Goal: Task Accomplishment & Management: Manage account settings

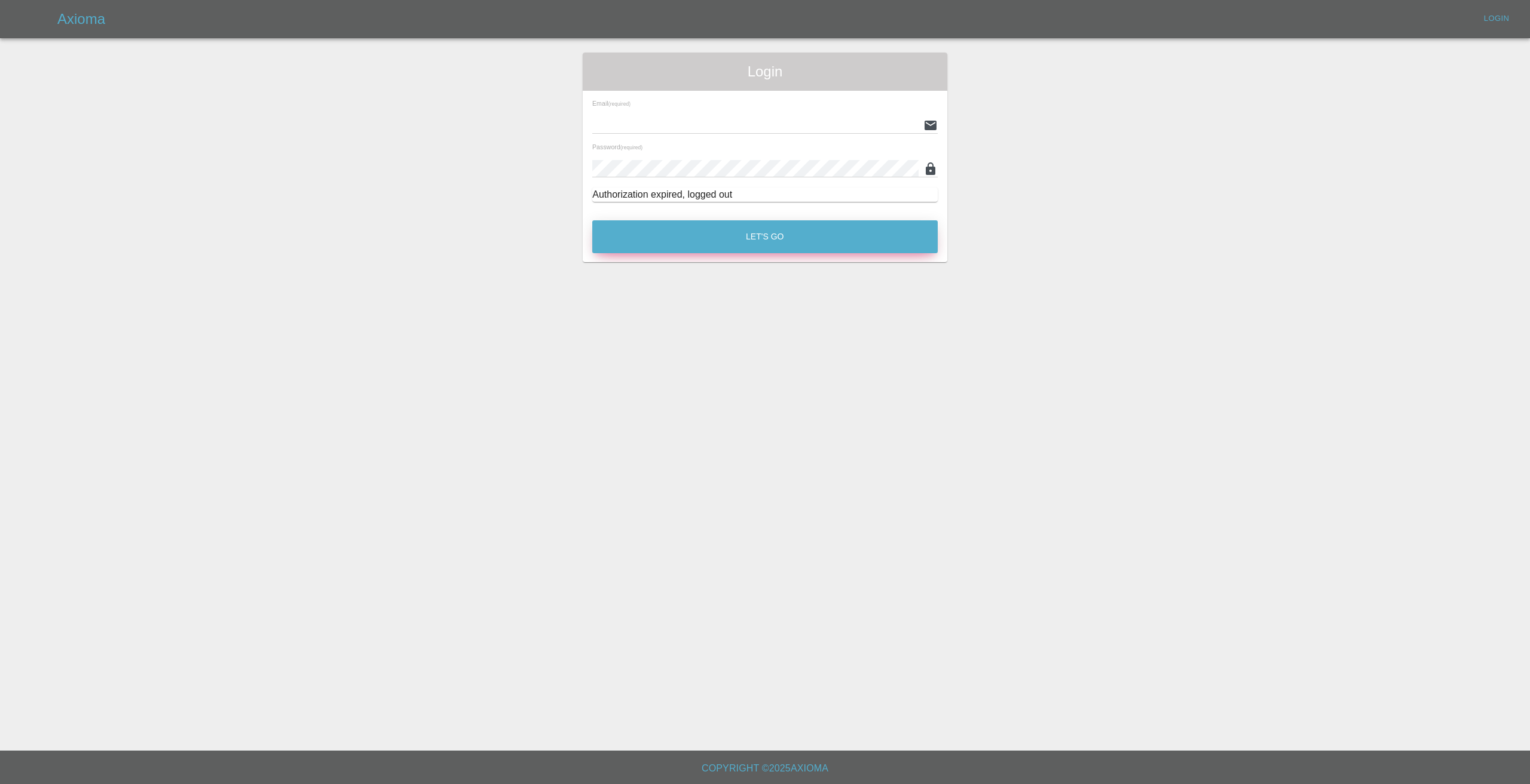
type input "[EMAIL_ADDRESS][DOMAIN_NAME]"
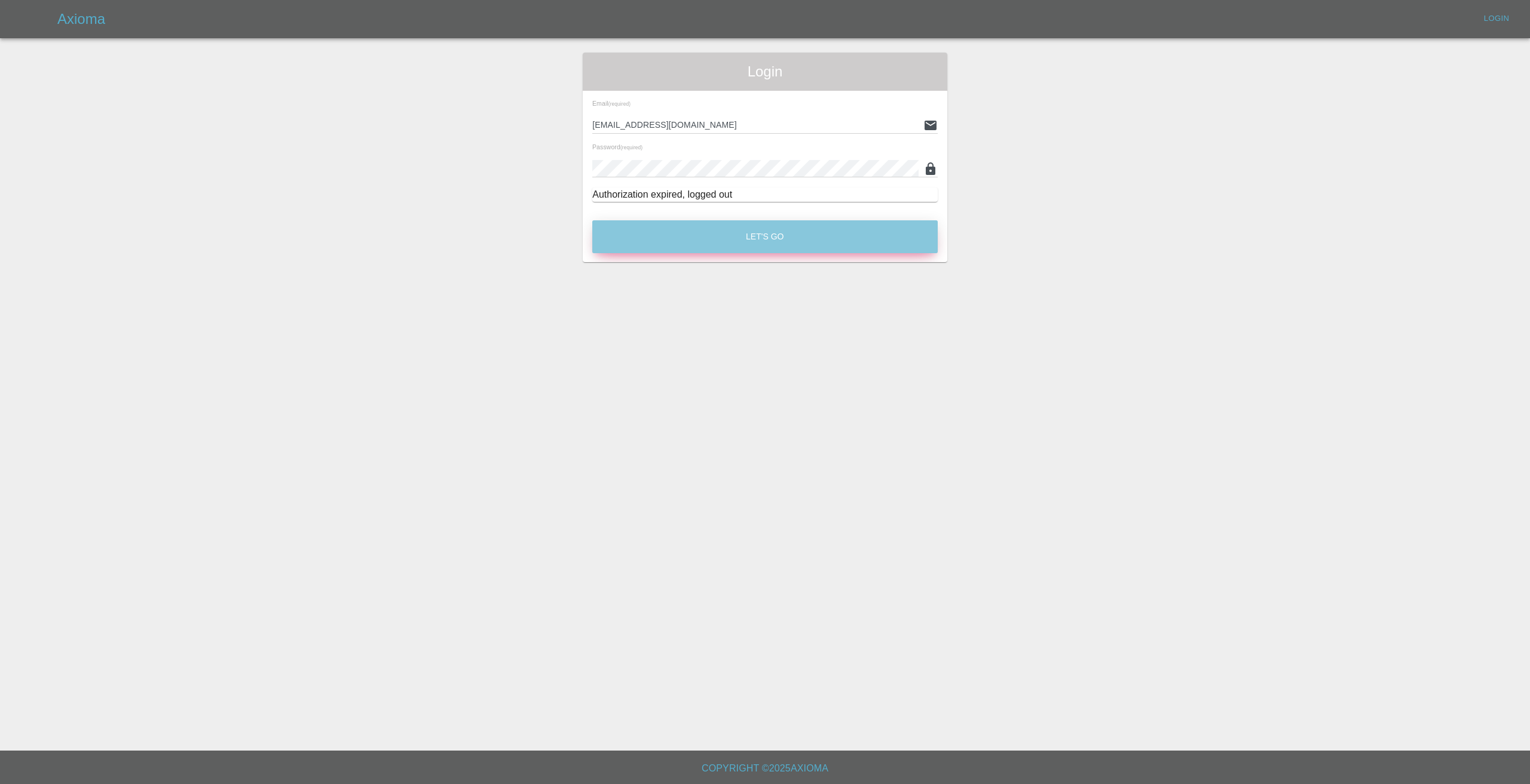
click at [866, 240] on button "Let's Go" at bounding box center [765, 237] width 346 height 33
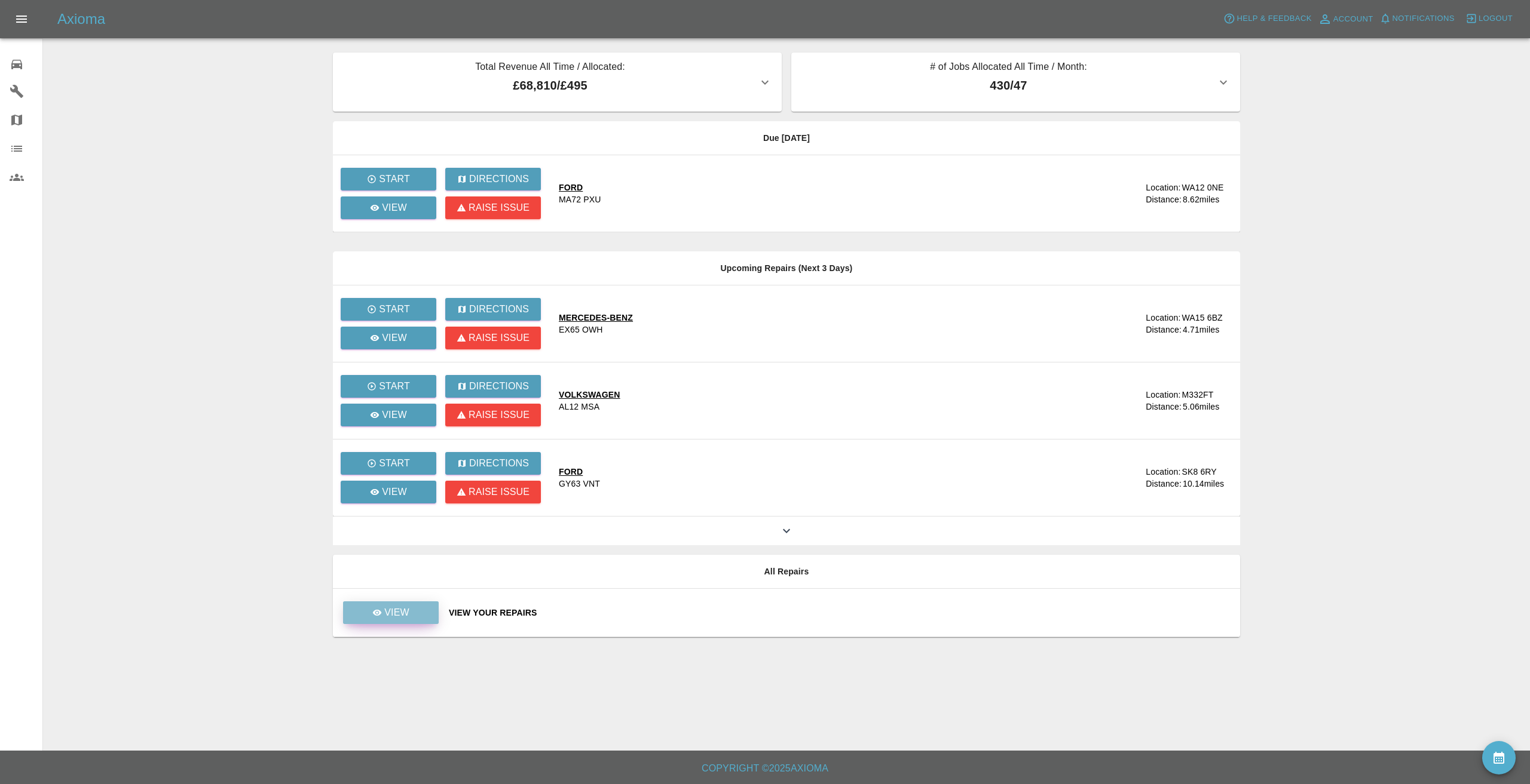
click at [408, 618] on p "View" at bounding box center [397, 613] width 25 height 14
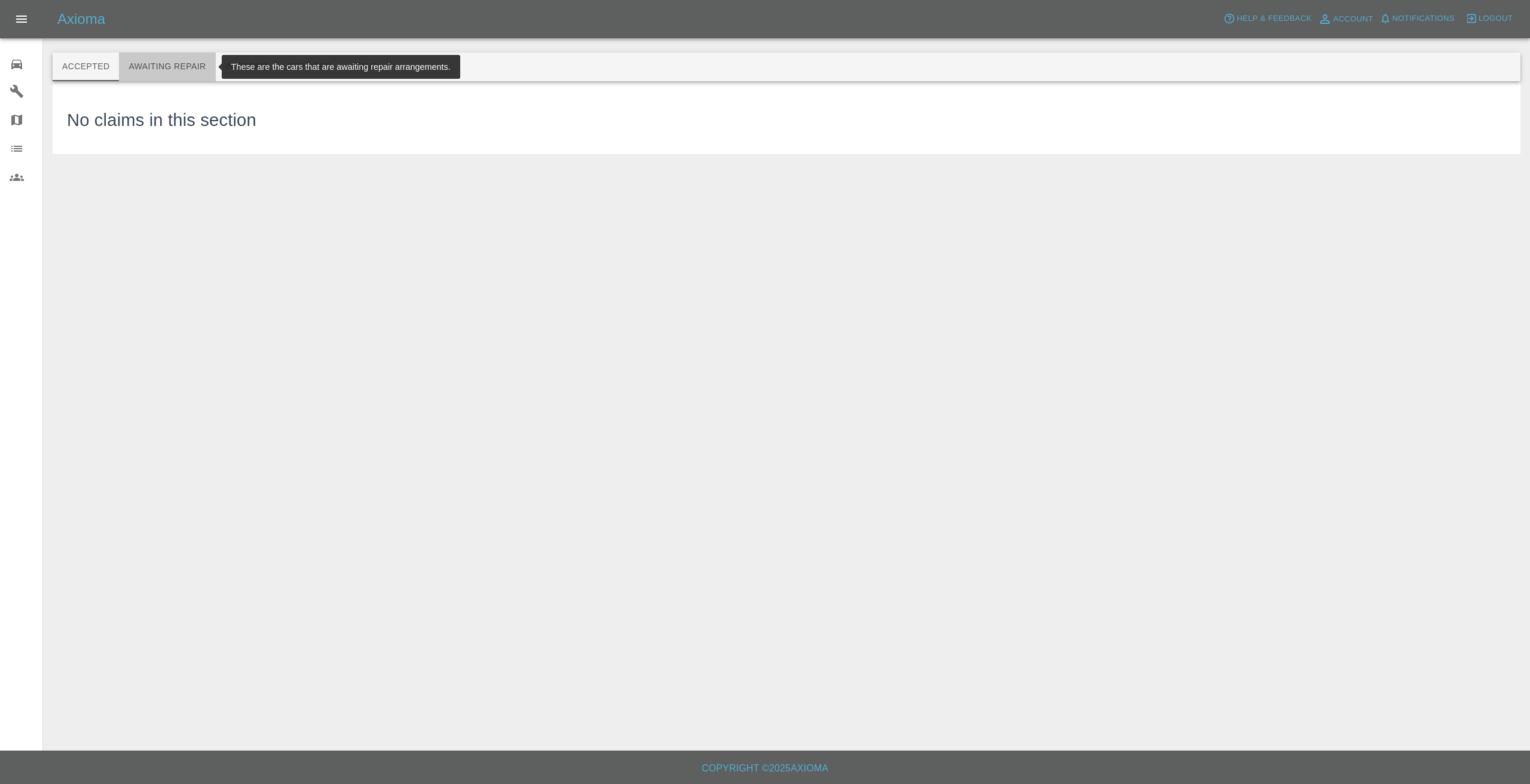
click at [188, 65] on button "Awaiting Repair" at bounding box center [167, 67] width 96 height 29
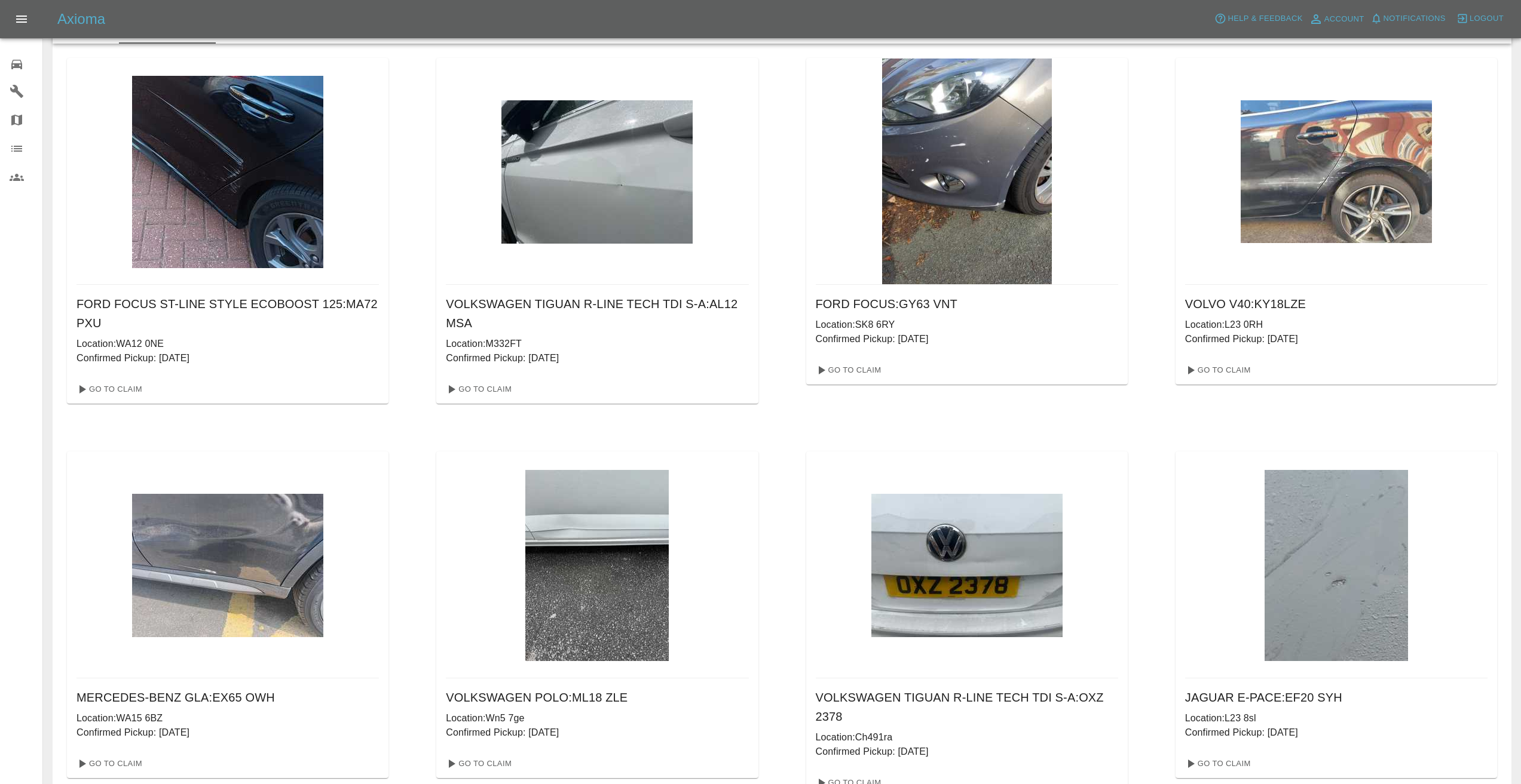
scroll to position [40, 0]
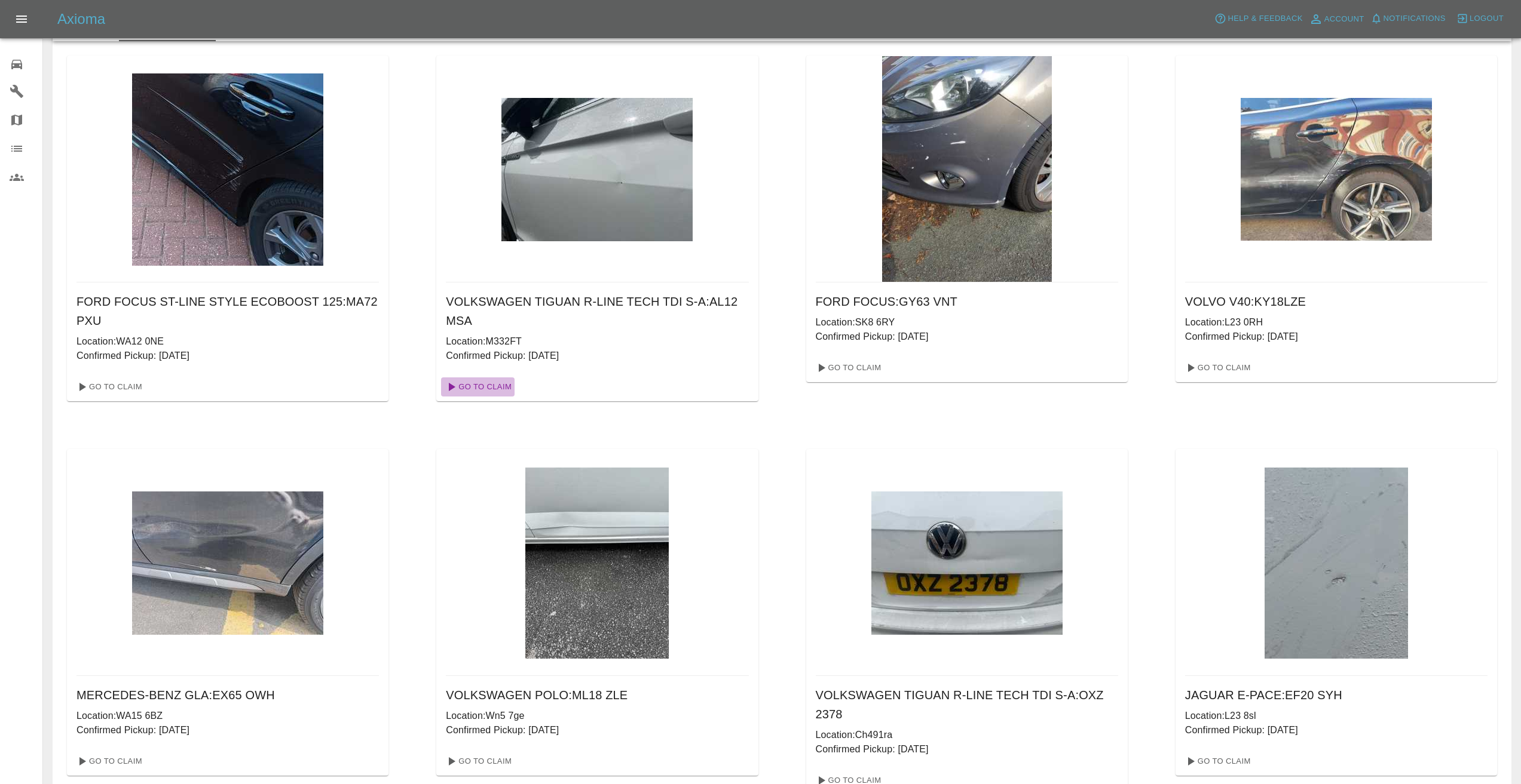
click at [494, 383] on link "Go To Claim" at bounding box center [478, 386] width 73 height 19
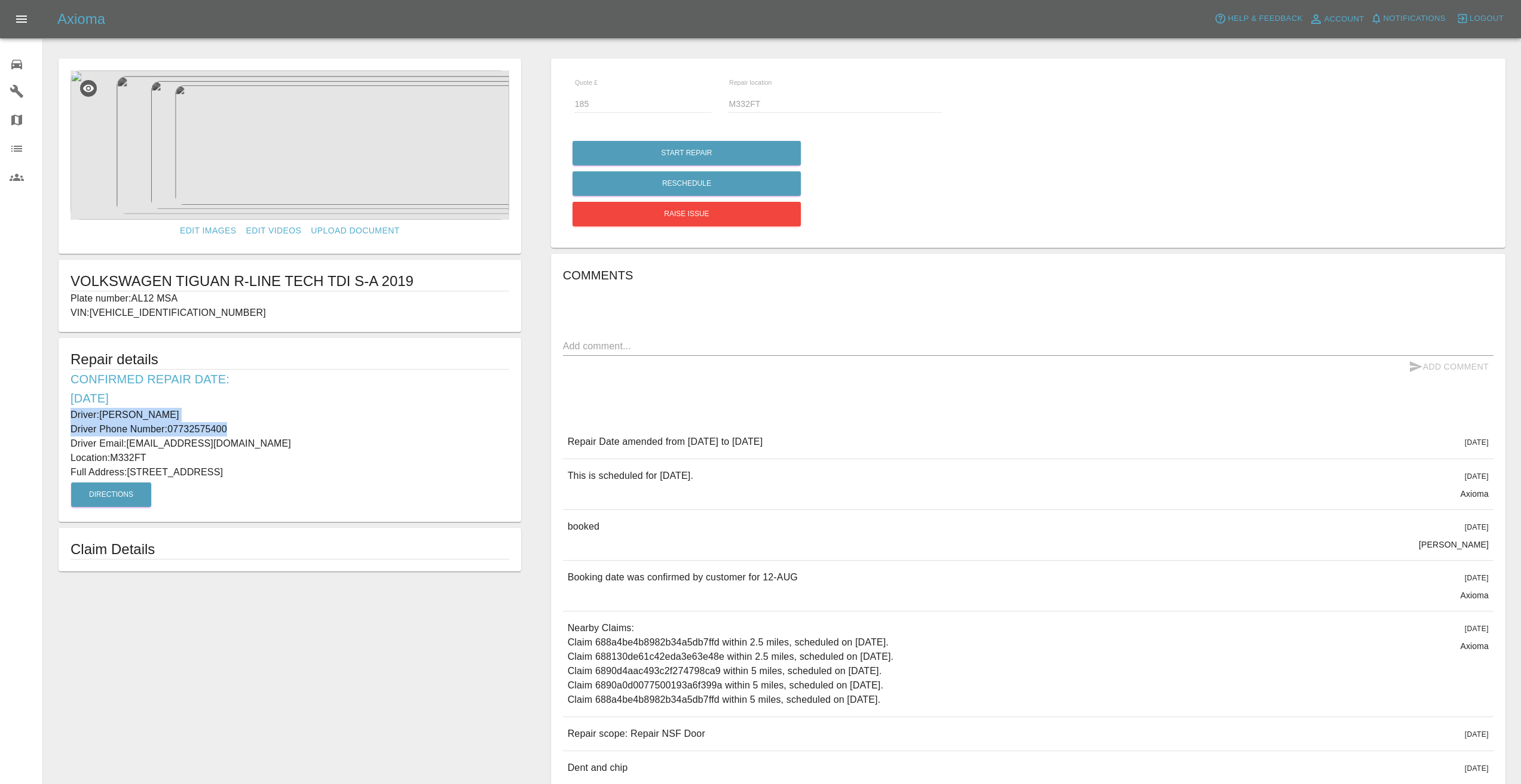
drag, startPoint x: 236, startPoint y: 427, endPoint x: 61, endPoint y: 417, distance: 175.3
click at [61, 417] on div "Repair details Confirmed Repair Date: [DATE] Driver: [PERSON_NAME] Driver Phone…" at bounding box center [290, 430] width 463 height 184
copy div "Driver: [PERSON_NAME] Driver Phone Number: [PHONE_NUMBER]"
drag, startPoint x: 147, startPoint y: 457, endPoint x: 112, endPoint y: 459, distance: 35.1
click at [112, 459] on p "Location: M332FT" at bounding box center [290, 458] width 439 height 14
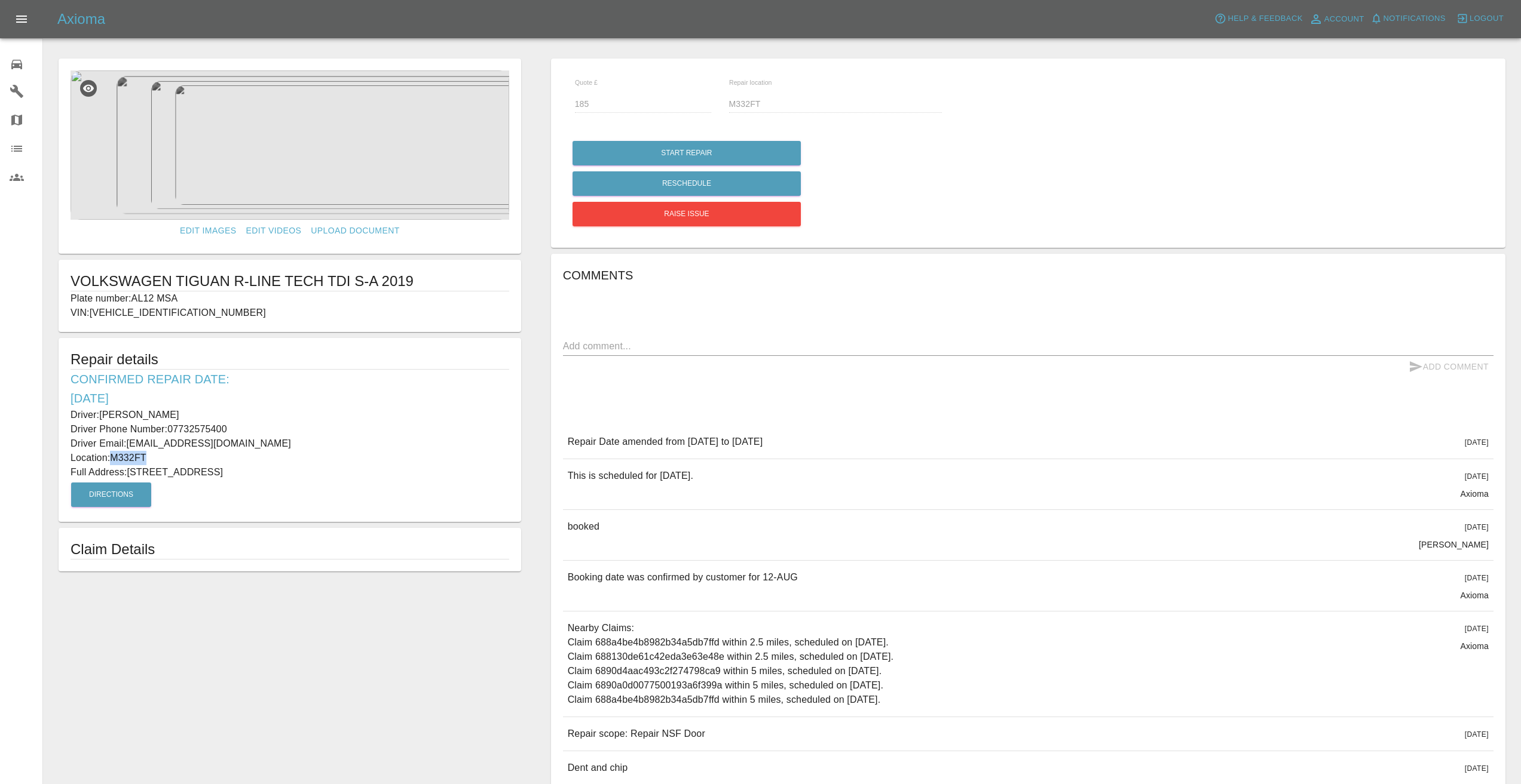
copy p "M332FT"
drag, startPoint x: 255, startPoint y: 472, endPoint x: 131, endPoint y: 472, distance: 124.0
click at [131, 472] on p "Full Address: [STREET_ADDRESS]" at bounding box center [290, 472] width 439 height 14
copy p "[STREET_ADDRESS]"
drag, startPoint x: 186, startPoint y: 298, endPoint x: 74, endPoint y: 279, distance: 113.6
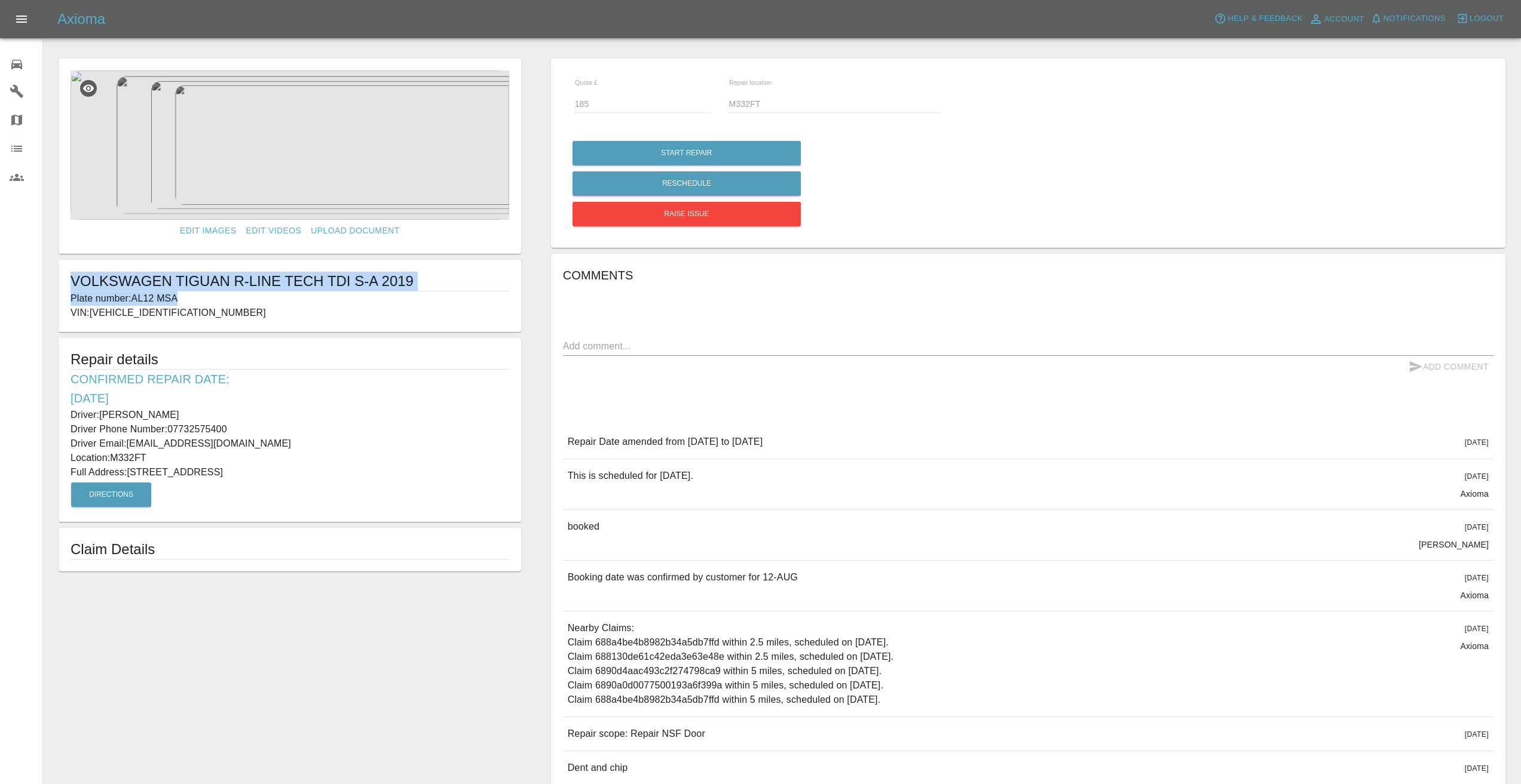
click at [72, 279] on div "VOLKSWAGEN TIGUAN R-LINE TECH TDI S-A 2019 Plate number: AL12 MSA VIN: [VEHICLE…" at bounding box center [290, 296] width 463 height 73
copy div "VOLKSWAGEN TIGUAN R-LINE TECH TDI S-A 2019 Plate number: AL12 MSA"
click at [716, 379] on div "Comments x Add Comment Repair Date amended from [DATE] to [DATE] [DATE] Repair …" at bounding box center [1028, 525] width 931 height 520
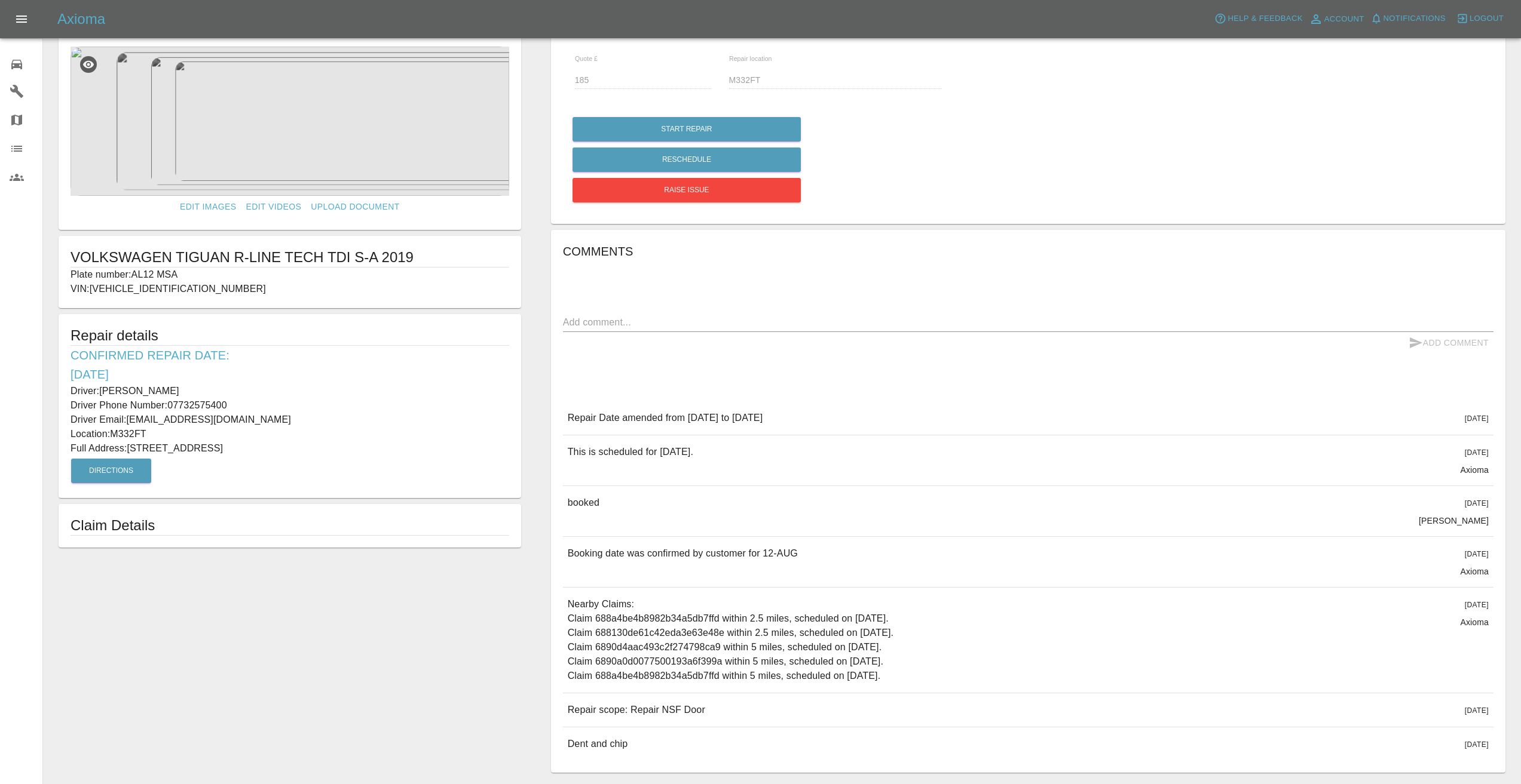
scroll to position [70, 0]
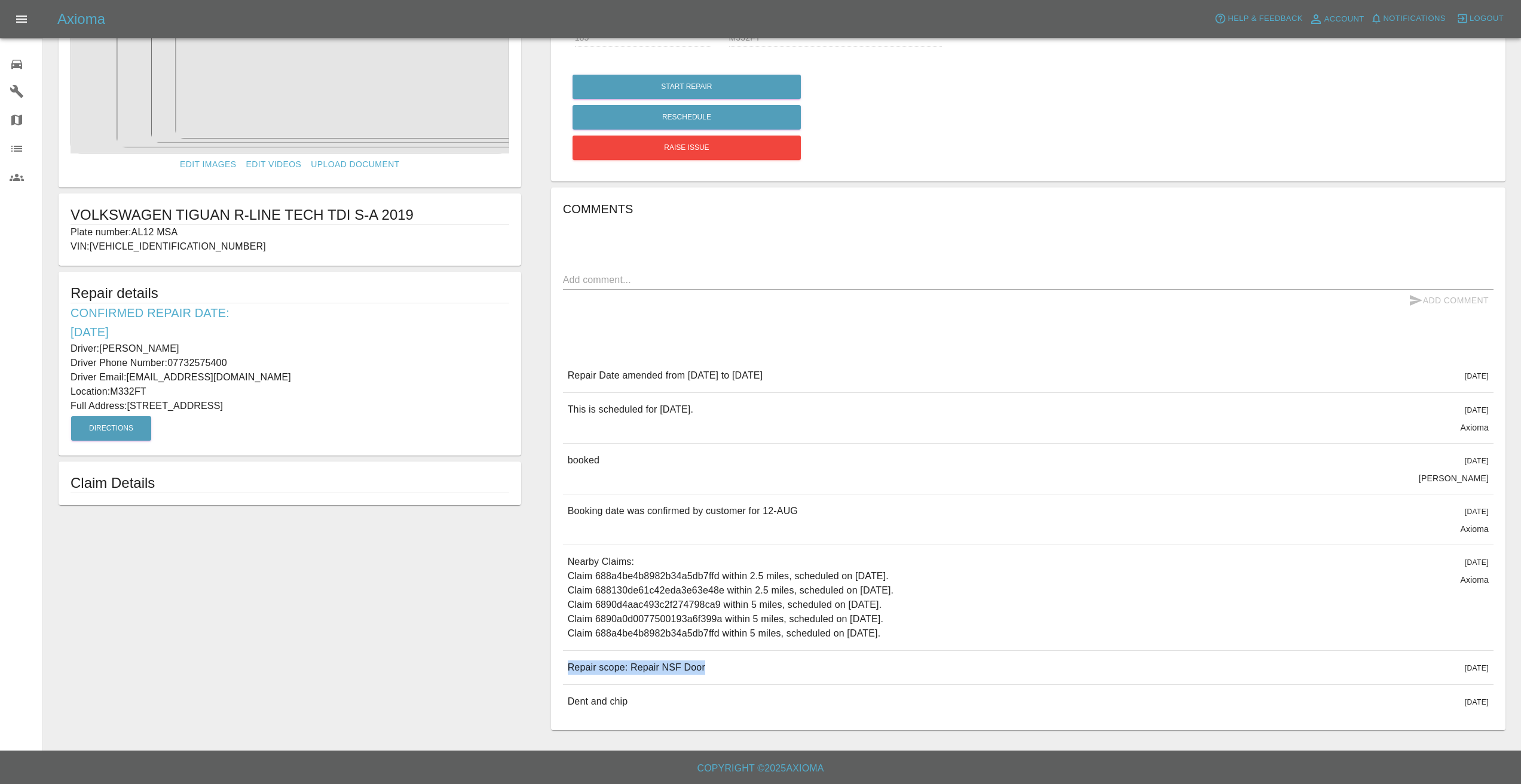
drag, startPoint x: 709, startPoint y: 667, endPoint x: 571, endPoint y: 655, distance: 138.5
click at [569, 656] on div "Repair scope: Repair NSF Door [DATE]" at bounding box center [1028, 668] width 931 height 33
copy p "Repair scope: Repair NSF Door"
click at [291, 598] on div "Edit Images Edit Videos Upload Document VOLKSWAGEN TIGUAN R-LINE TECH TDI S-A 2…" at bounding box center [290, 362] width 492 height 750
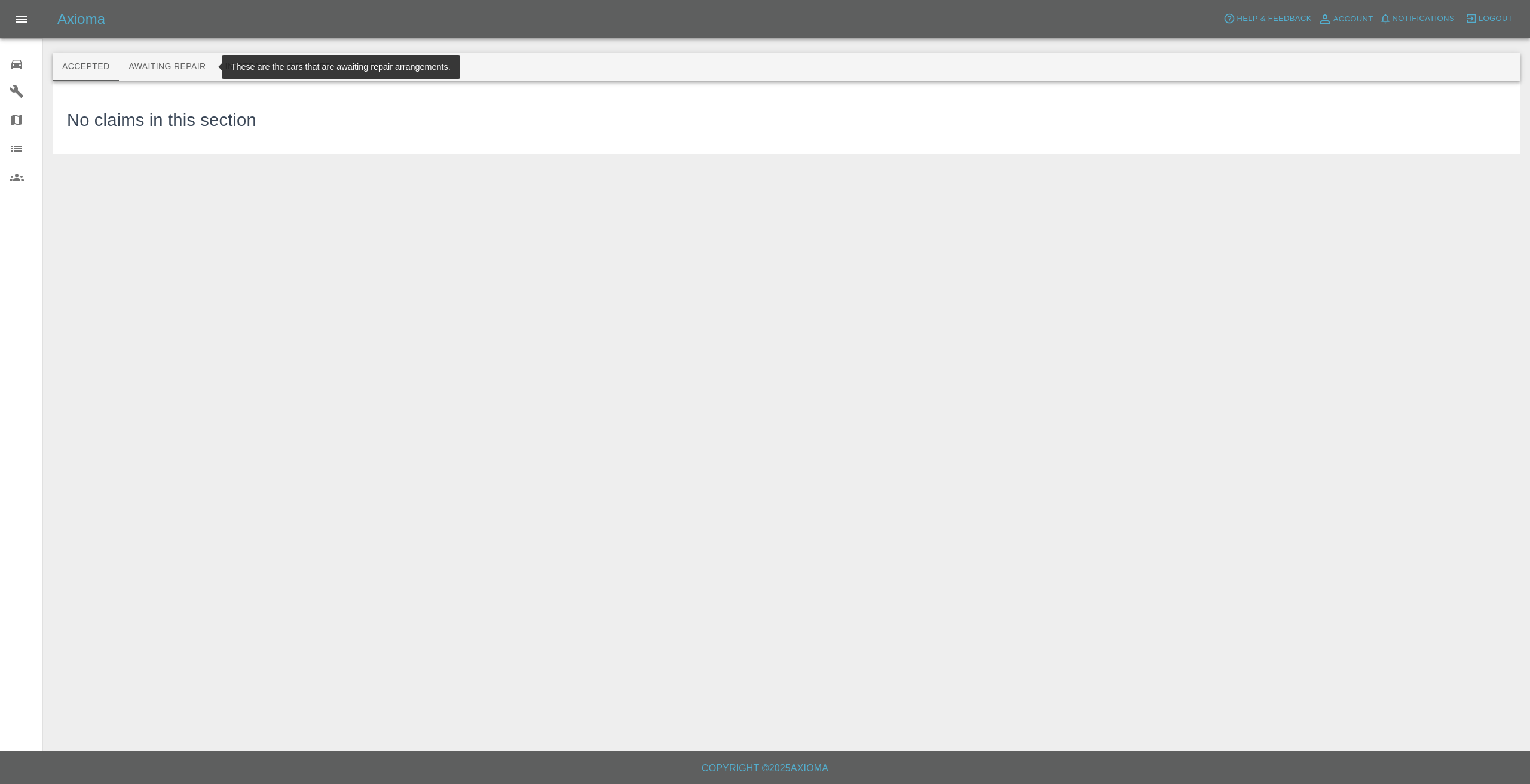
click at [155, 67] on button "Awaiting Repair" at bounding box center [167, 67] width 96 height 29
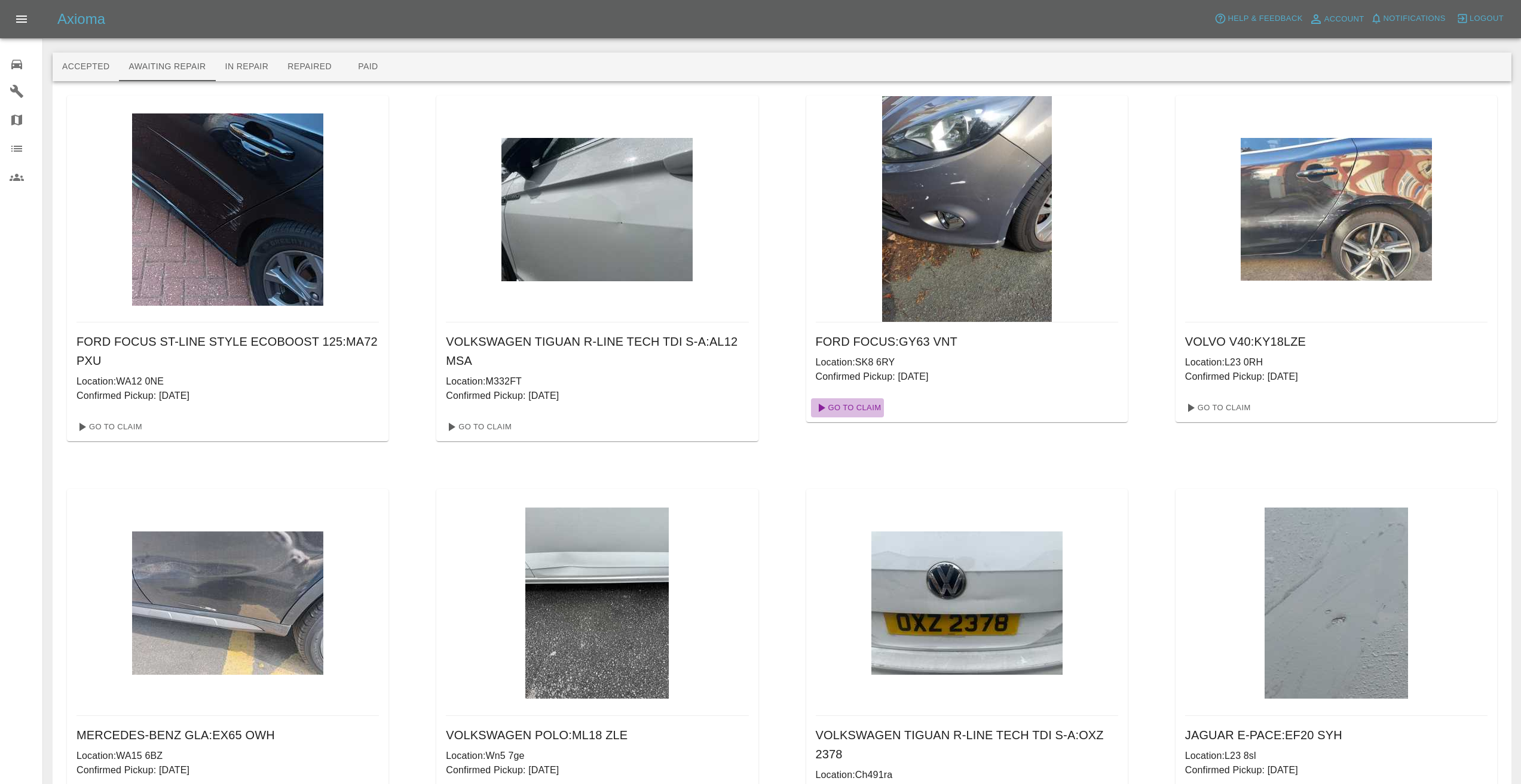
click at [871, 403] on link "Go To Claim" at bounding box center [848, 408] width 73 height 19
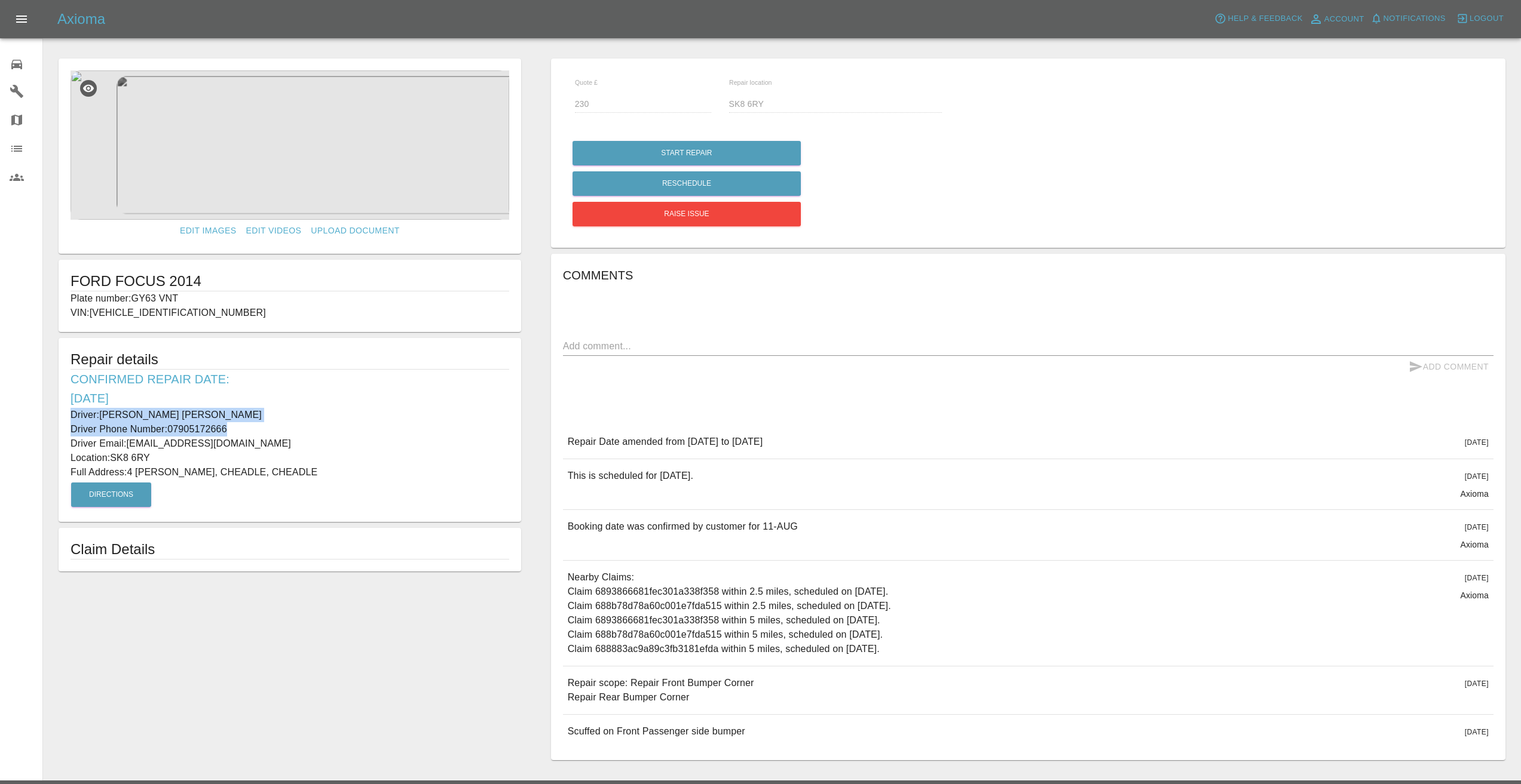
drag, startPoint x: 232, startPoint y: 428, endPoint x: 53, endPoint y: 420, distance: 179.2
click at [53, 420] on form "Edit Images Edit Videos Upload Document FORD FOCUS 2014 Plate number: GY63 VNT …" at bounding box center [290, 315] width 475 height 513
copy div "Driver: [PERSON_NAME] [PERSON_NAME] Driver Phone Number: [PHONE_NUMBER]"
drag, startPoint x: 151, startPoint y: 460, endPoint x: 114, endPoint y: 460, distance: 37.0
click at [114, 460] on p "Location: SK8 6RY" at bounding box center [290, 458] width 439 height 14
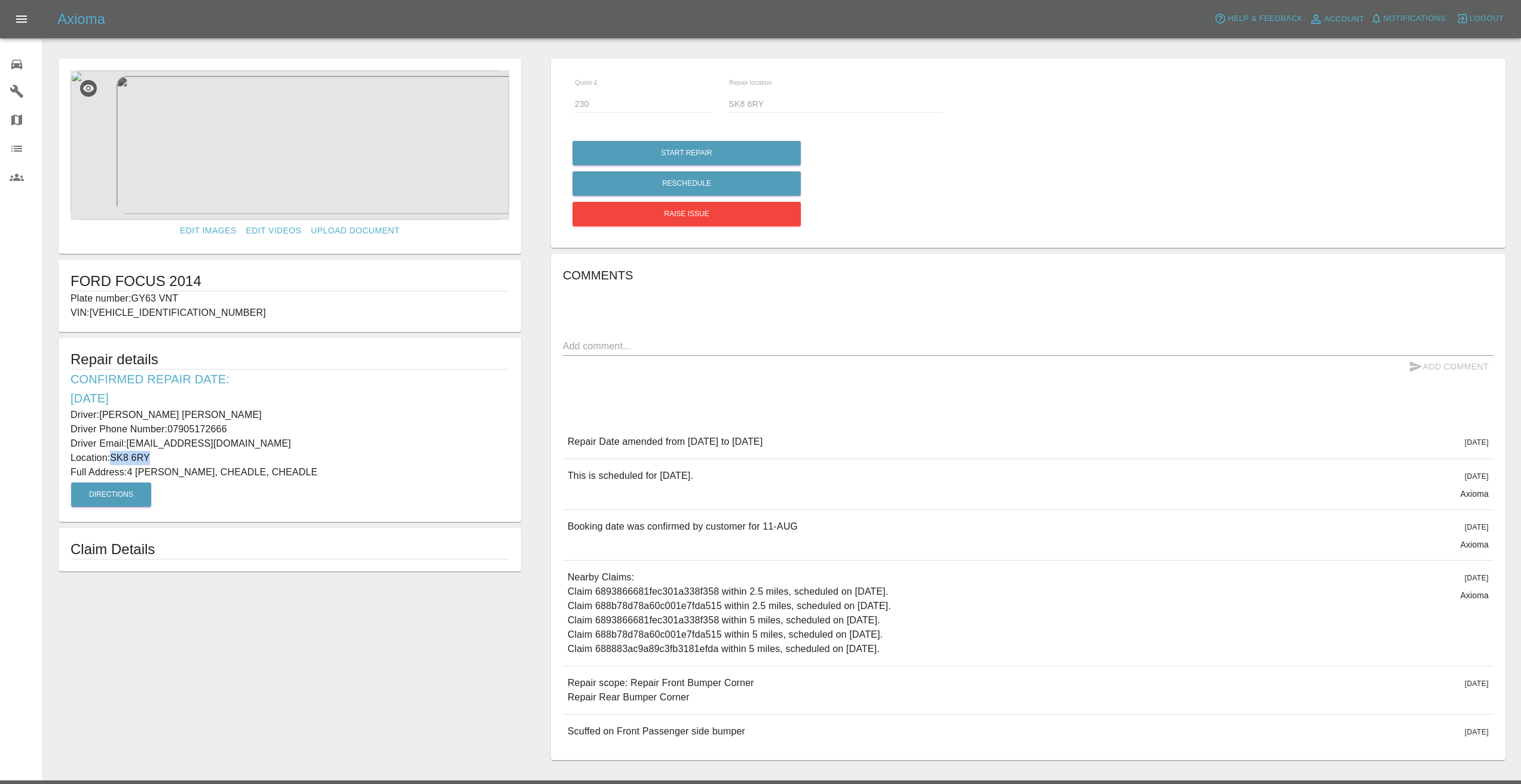
copy p "SK8 6RY"
drag, startPoint x: 284, startPoint y: 472, endPoint x: 132, endPoint y: 475, distance: 152.0
click at [132, 475] on p "Full Address: [STREET_ADDRESS][PERSON_NAME]" at bounding box center [290, 472] width 439 height 14
copy p "4 [PERSON_NAME], CHEADLE, CHEADLE"
drag, startPoint x: 183, startPoint y: 301, endPoint x: 63, endPoint y: 287, distance: 120.8
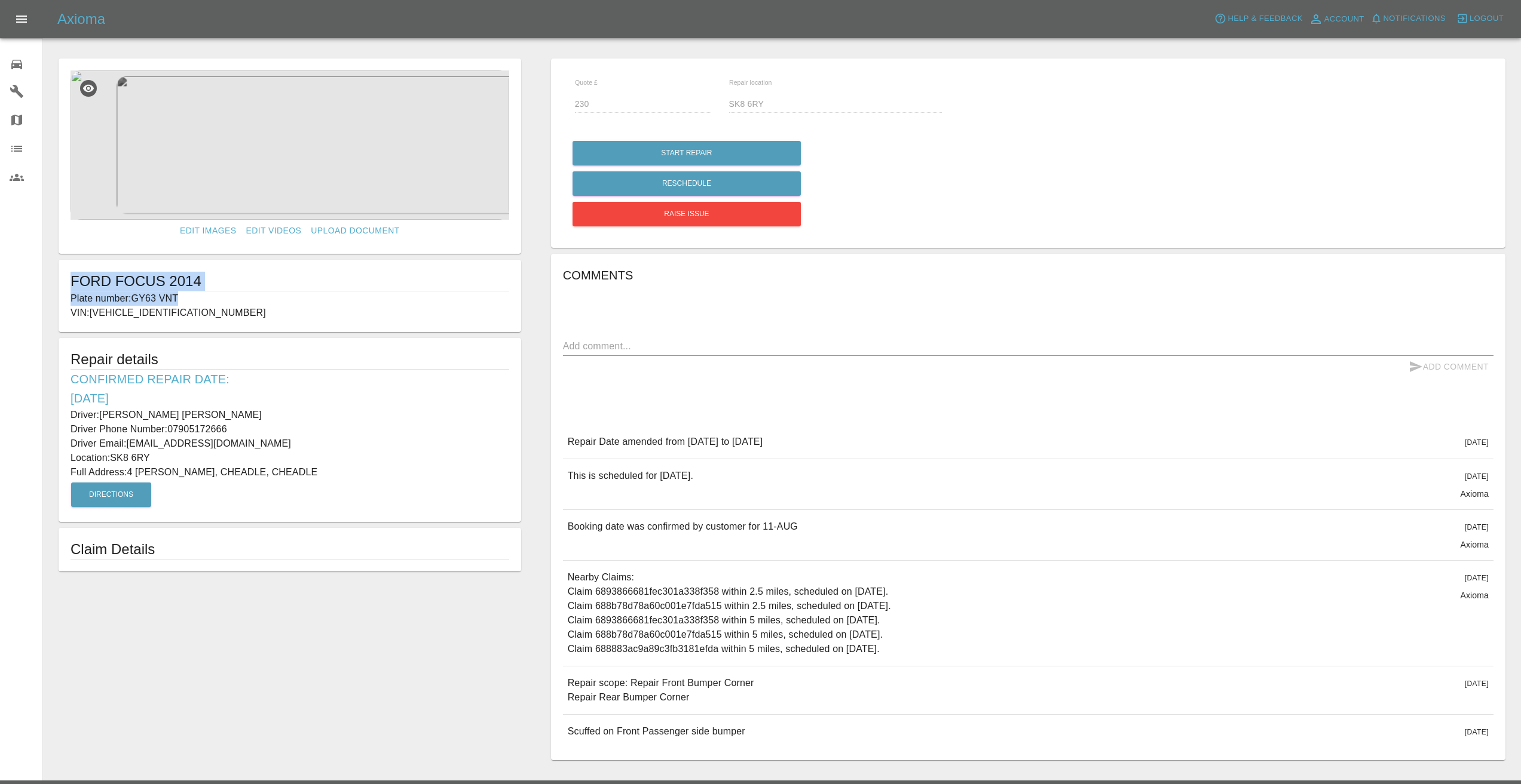
click at [63, 287] on div "FORD FOCUS 2014 Plate number: GY63 VNT VIN: [VEHICLE_IDENTIFICATION_NUMBER]" at bounding box center [290, 296] width 463 height 73
copy div "FORD FOCUS 2014 Plate number: GY63 VNT"
click at [645, 393] on div "Comments x Add Comment Repair Date amended from [DATE] to [DATE] [DATE] Repair …" at bounding box center [1028, 507] width 931 height 483
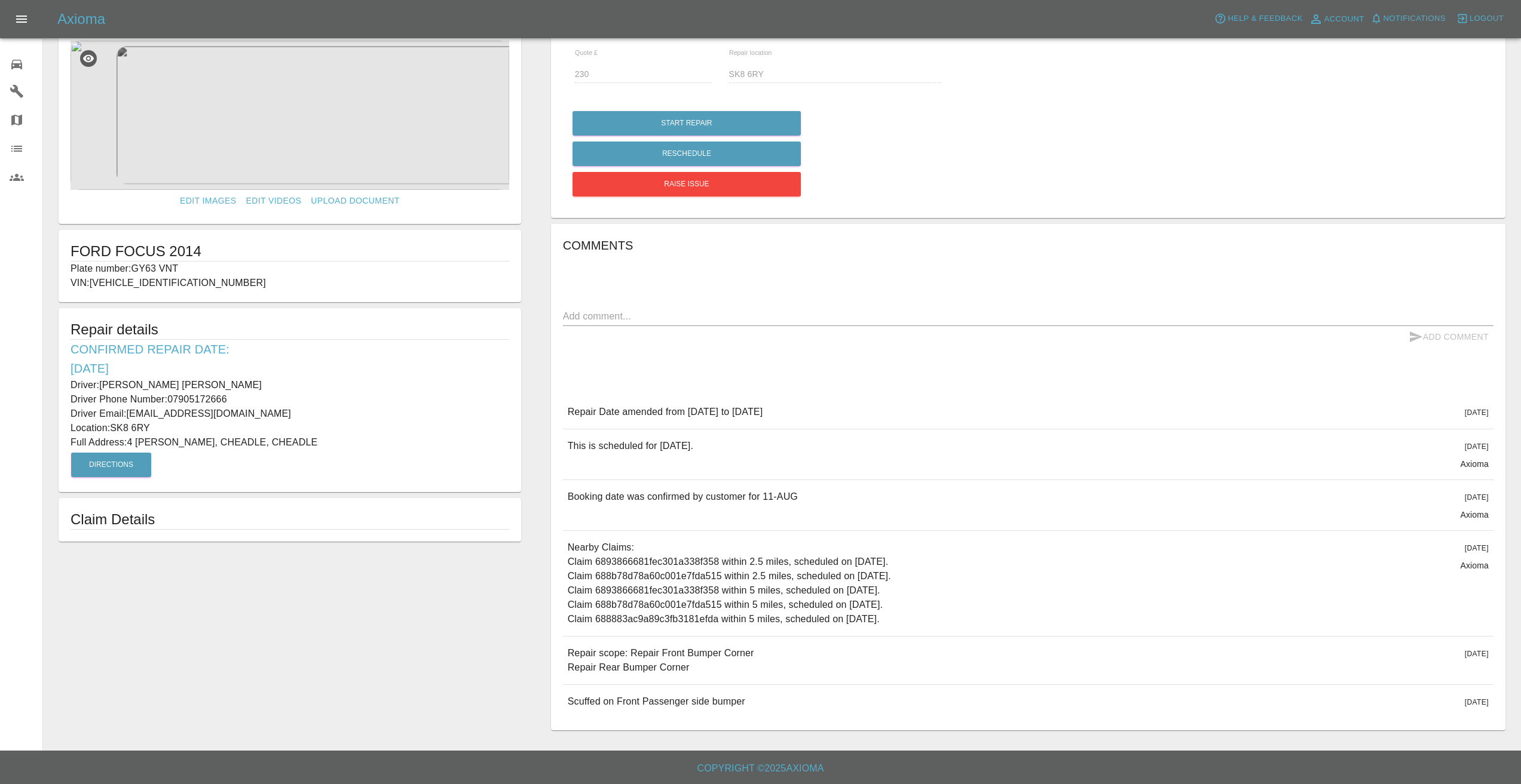
scroll to position [32, 0]
drag, startPoint x: 689, startPoint y: 664, endPoint x: 553, endPoint y: 650, distance: 136.7
click at [551, 650] on div "Comments x Add Comment Repair Date amended from [DATE] to [DATE] [DATE] Repair …" at bounding box center [1028, 477] width 955 height 507
copy p "Repair scope: Repair Front Bumper Corner Repair Rear Bumper Corner"
click at [389, 604] on div "Edit Images Edit Videos Upload Document FORD FOCUS 2014 Plate number: GY63 VNT …" at bounding box center [290, 379] width 492 height 714
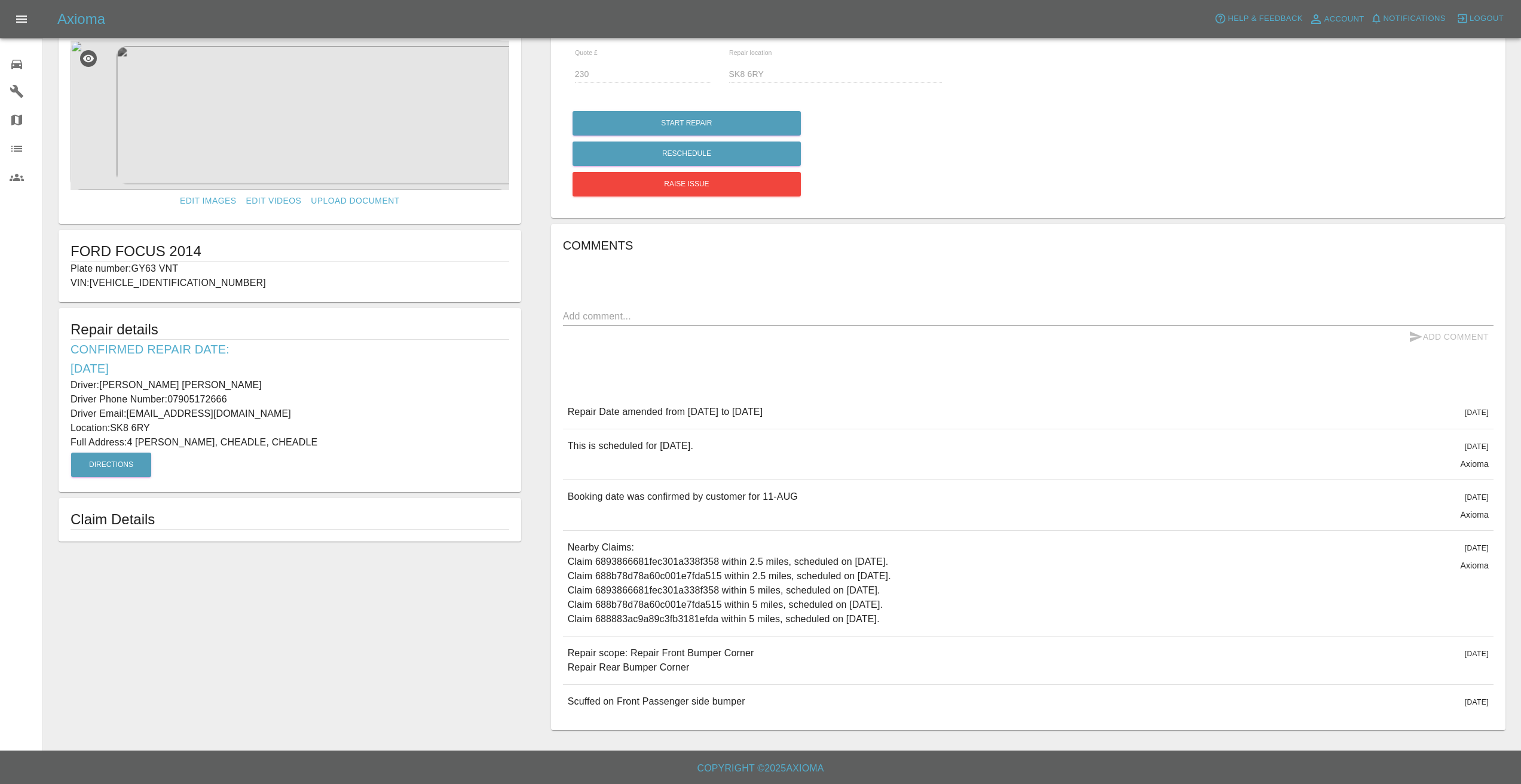
click at [34, 79] on link "Garages" at bounding box center [21, 91] width 42 height 29
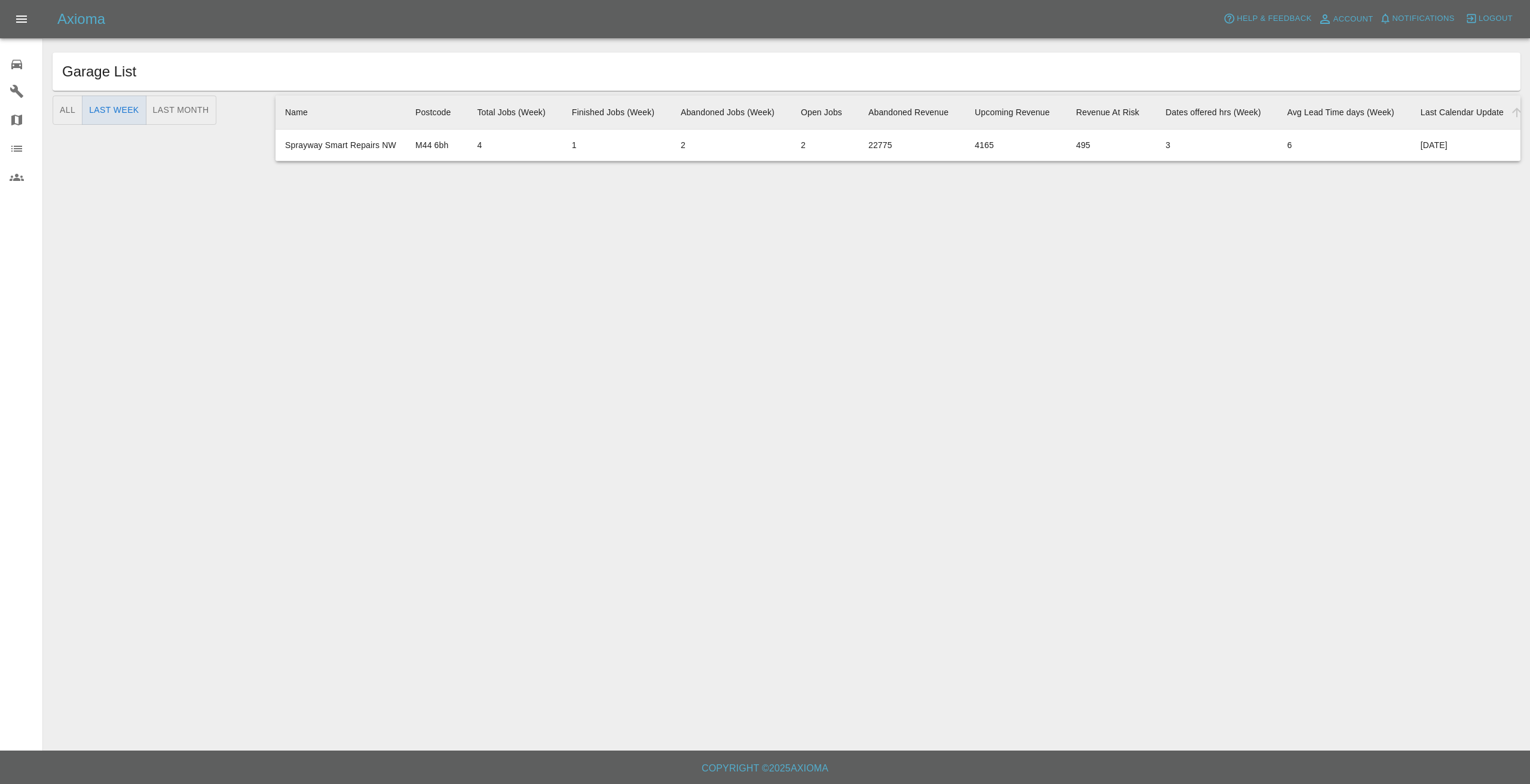
click at [14, 64] on icon at bounding box center [16, 65] width 11 height 10
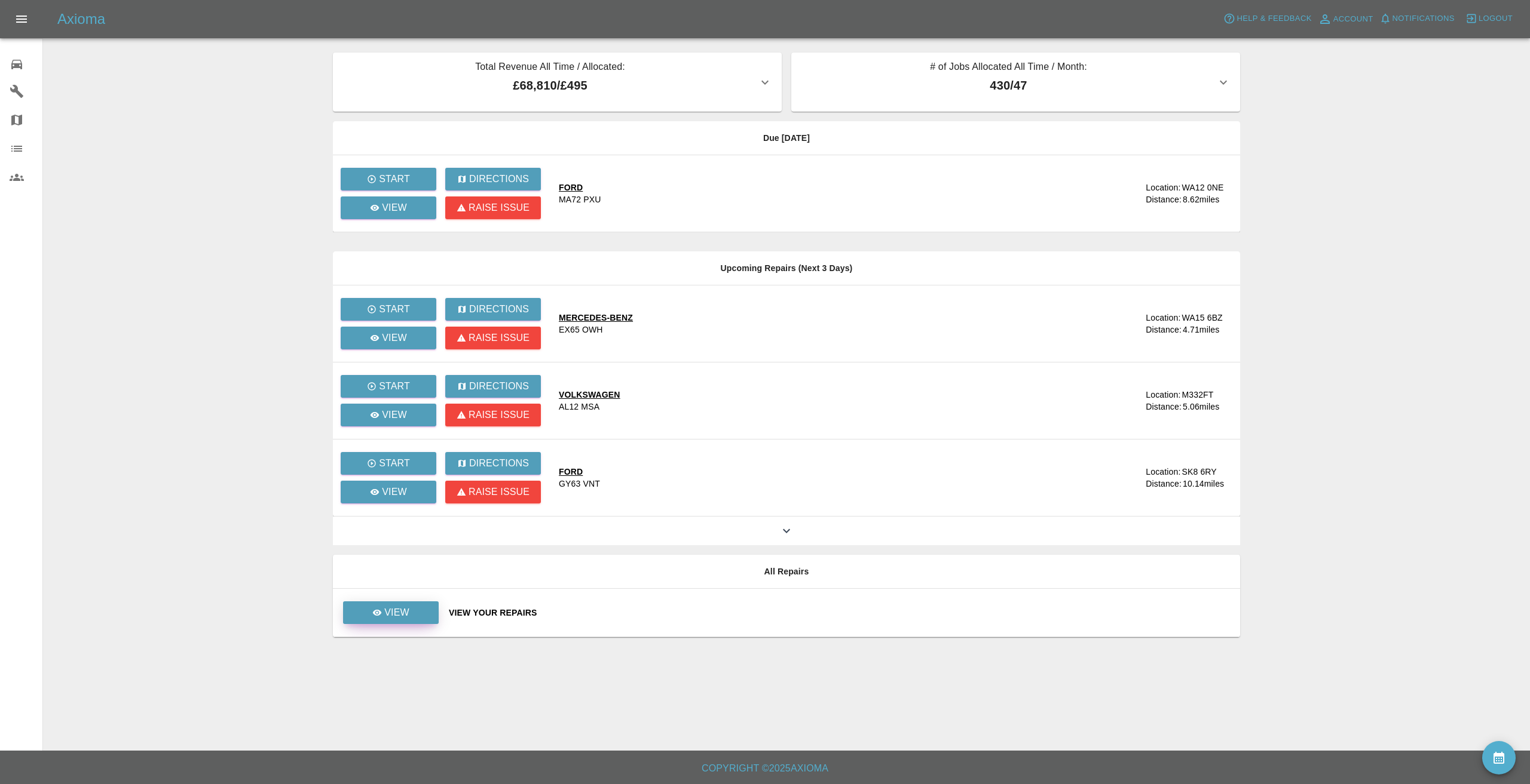
click at [401, 615] on p "View" at bounding box center [397, 613] width 25 height 14
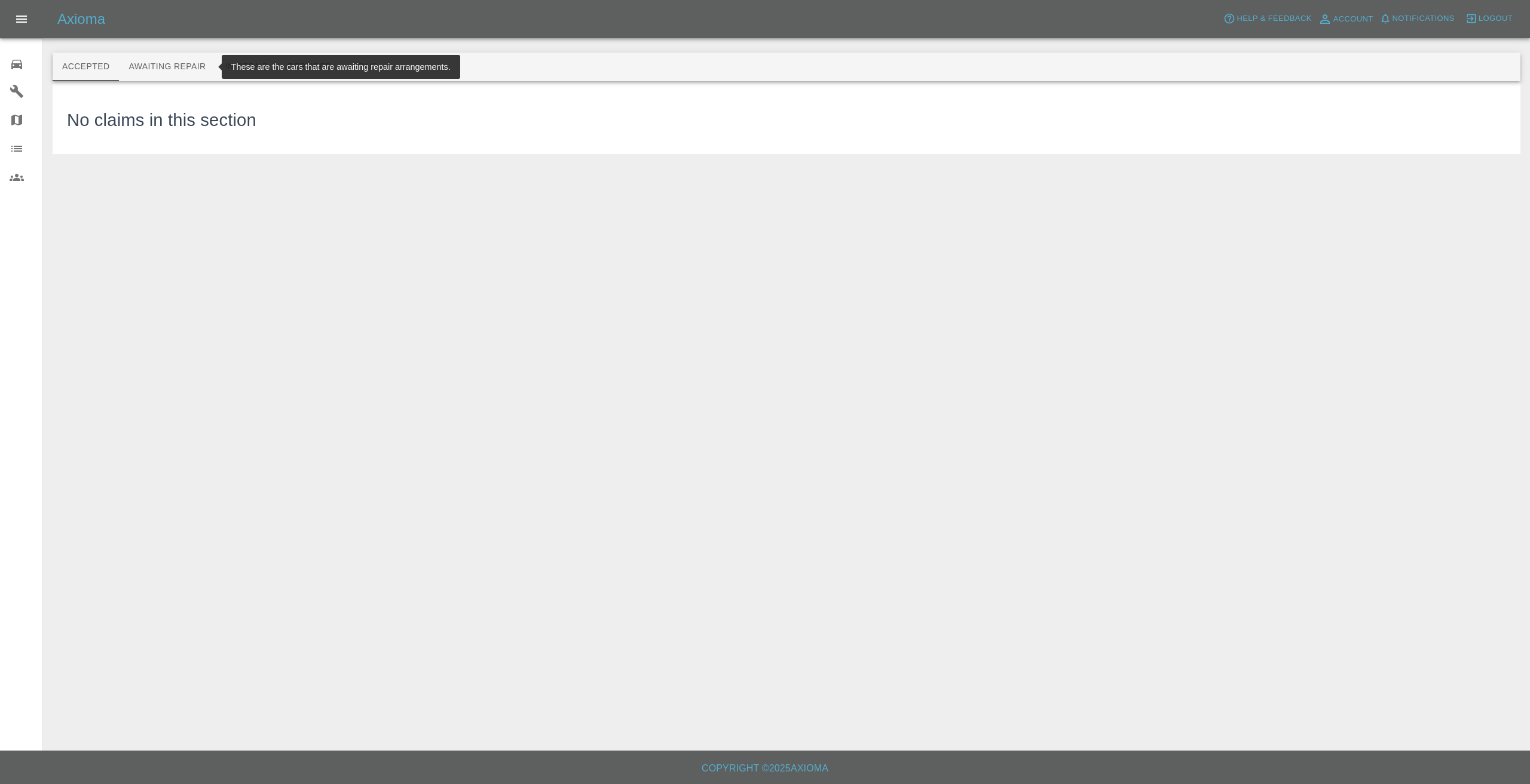
click at [186, 57] on button "Awaiting Repair" at bounding box center [167, 67] width 96 height 29
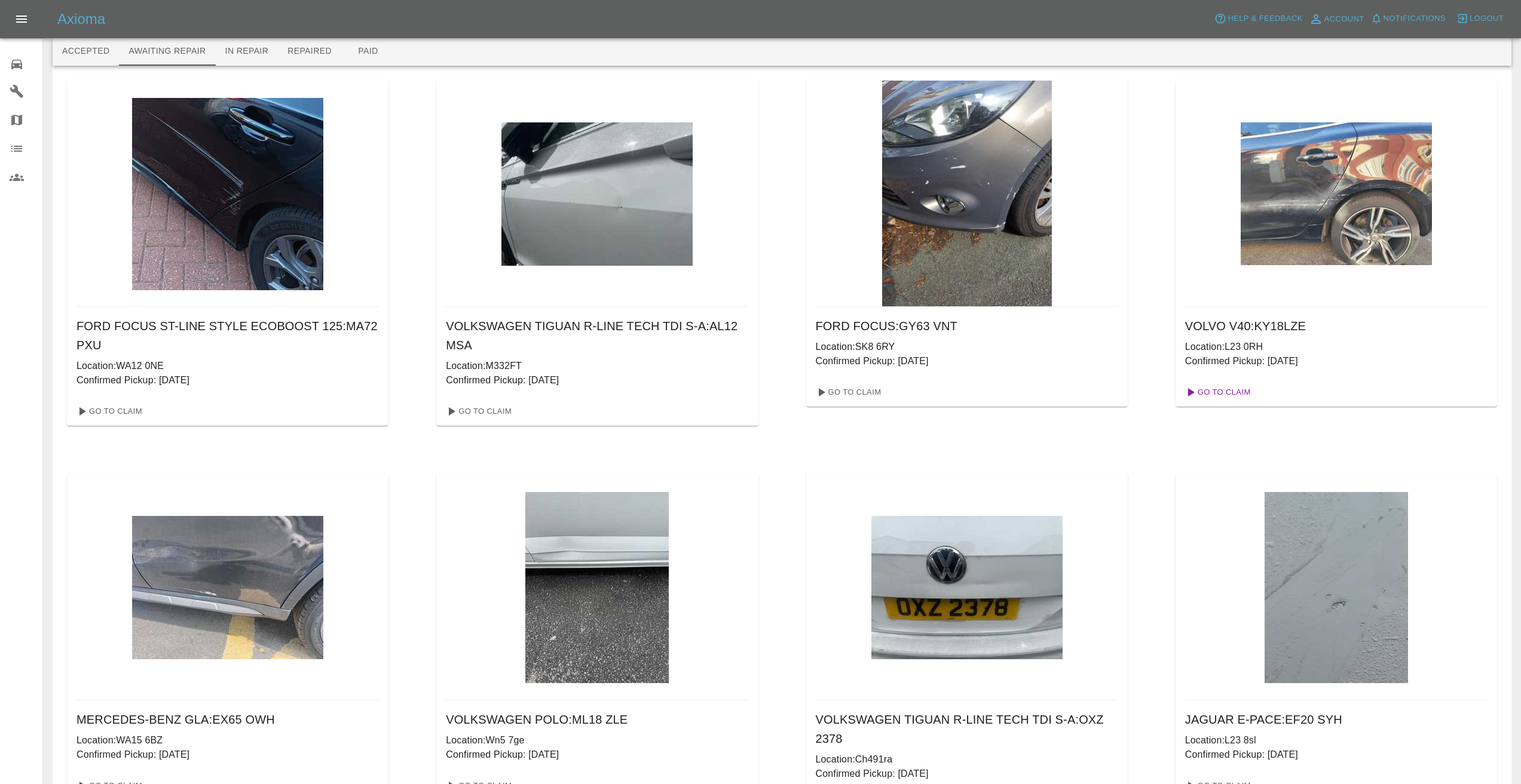
scroll to position [20, 0]
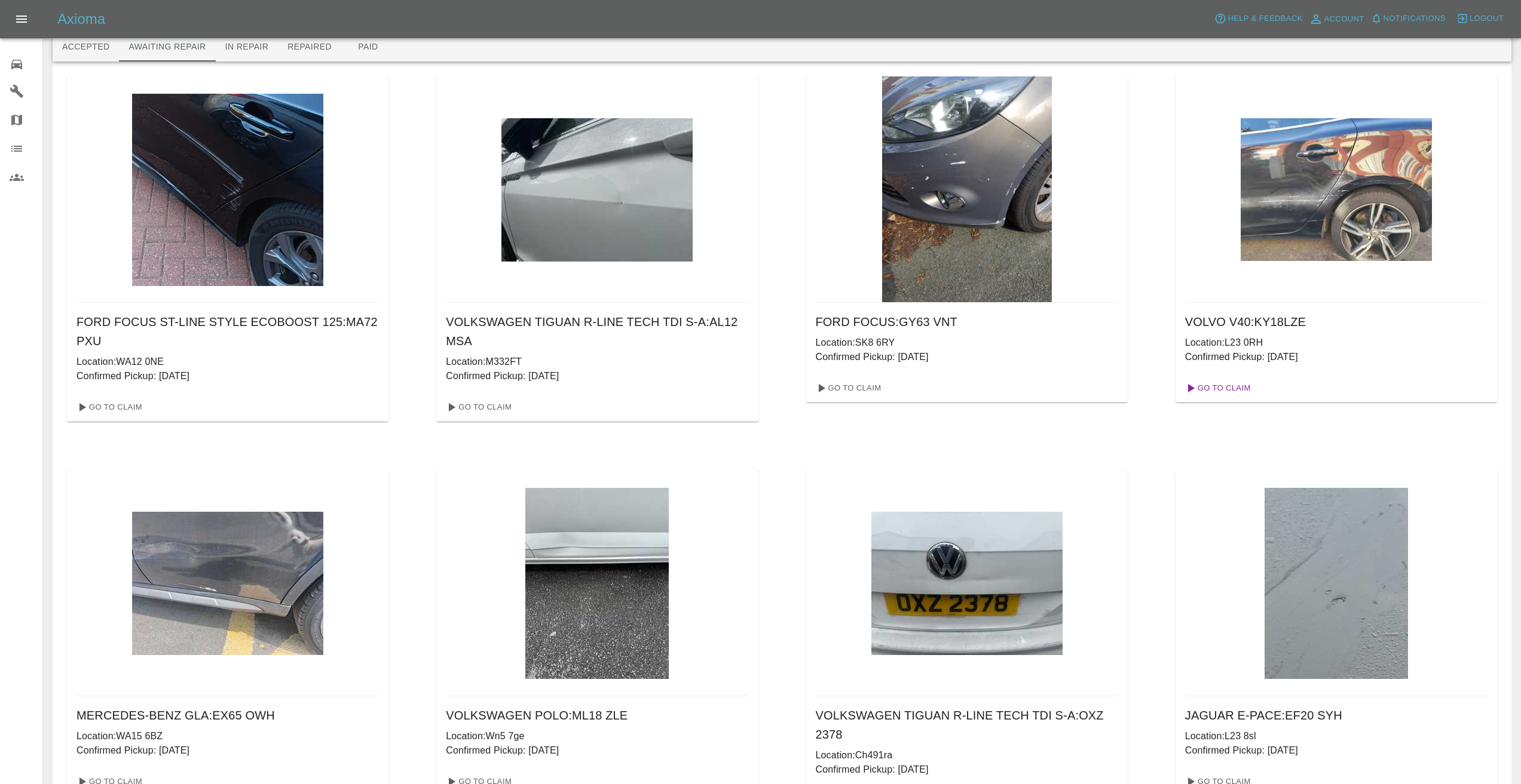
click at [1218, 387] on link "Go To Claim" at bounding box center [1217, 388] width 73 height 19
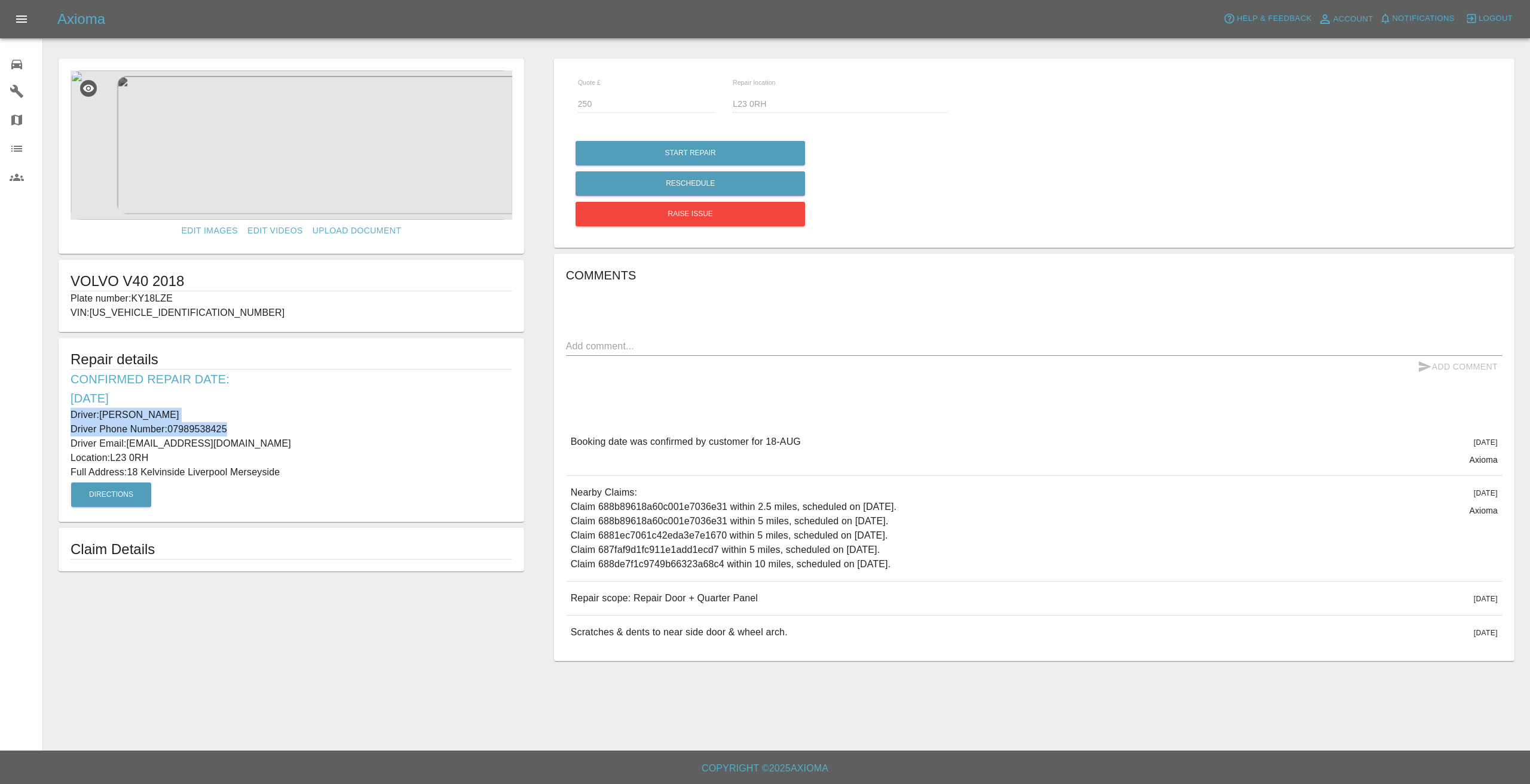
drag, startPoint x: 233, startPoint y: 427, endPoint x: 56, endPoint y: 420, distance: 177.1
click at [56, 420] on form "Edit Images Edit Videos Upload Document VOLVO V40 2018 Plate number: KY18LZE VI…" at bounding box center [291, 315] width 478 height 513
drag, startPoint x: 151, startPoint y: 455, endPoint x: 111, endPoint y: 460, distance: 40.3
click at [111, 460] on p "Location: L23 0RH" at bounding box center [291, 458] width 442 height 14
drag, startPoint x: 284, startPoint y: 472, endPoint x: 135, endPoint y: 472, distance: 149.0
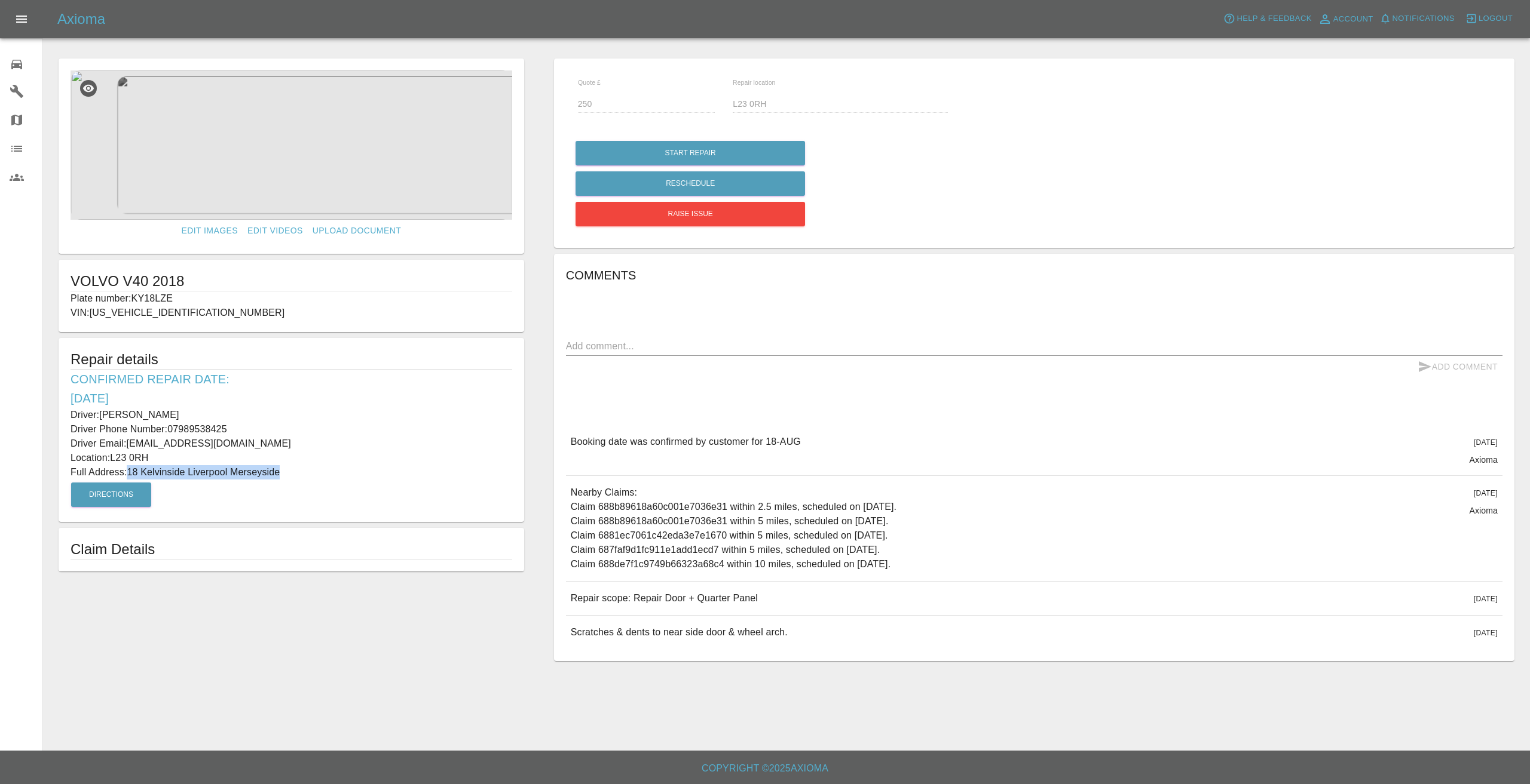
click at [134, 472] on p "Full Address: [STREET_ADDRESS]" at bounding box center [291, 472] width 442 height 14
click at [284, 479] on div "Repair details Confirmed Repair Date: [DATE] Driver: [PERSON_NAME] Driver Phone…" at bounding box center [291, 430] width 466 height 184
click at [284, 467] on p "Full Address: [STREET_ADDRESS]" at bounding box center [291, 472] width 442 height 14
click at [273, 468] on p "Full Address: [STREET_ADDRESS]" at bounding box center [291, 472] width 442 height 14
drag, startPoint x: 281, startPoint y: 468, endPoint x: 130, endPoint y: 470, distance: 151.0
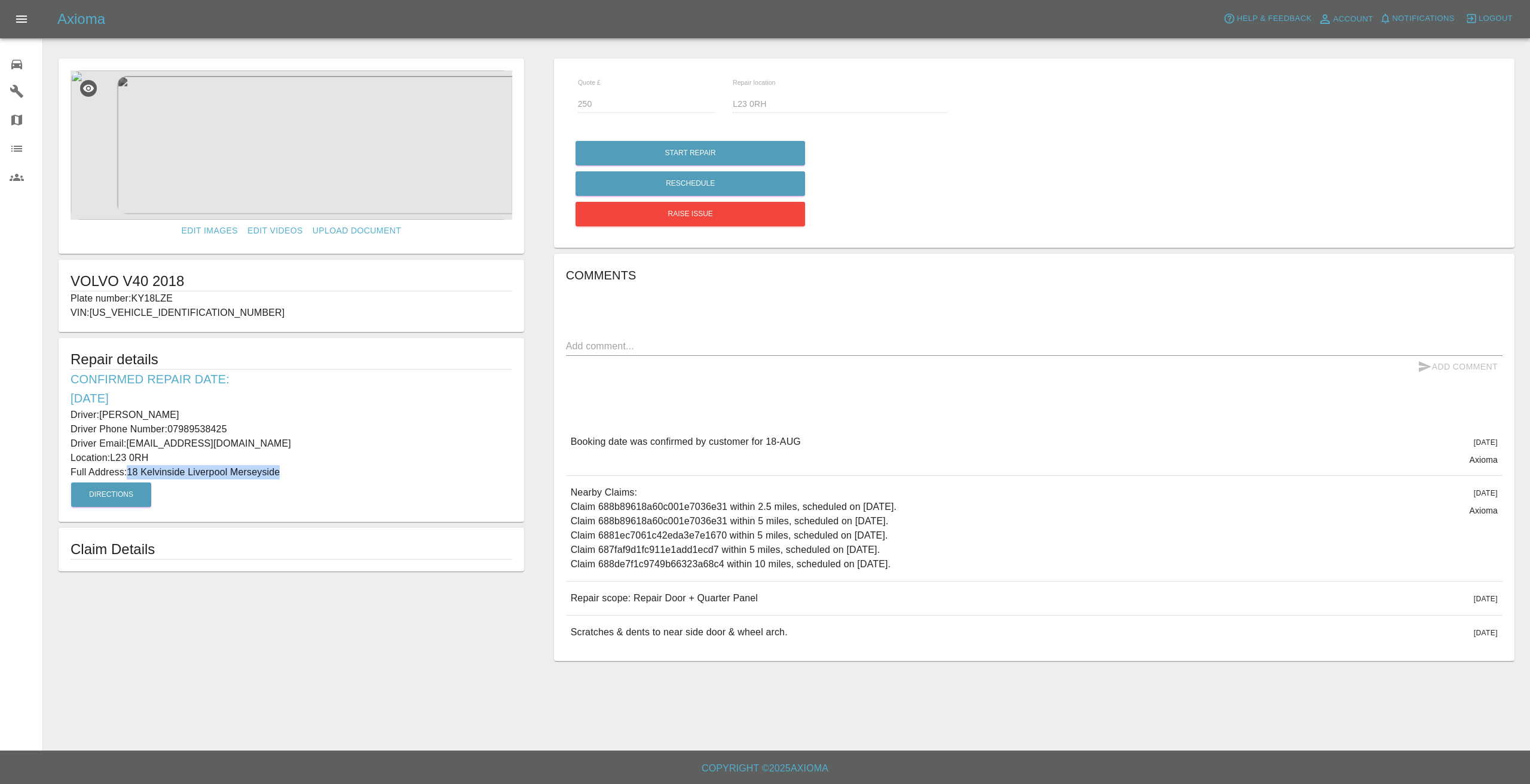
click at [130, 470] on p "Full Address: [STREET_ADDRESS]" at bounding box center [291, 472] width 442 height 14
drag, startPoint x: 190, startPoint y: 298, endPoint x: 70, endPoint y: 287, distance: 120.5
click at [68, 287] on div "VOLVO V40 2018 Plate number: KY18LZE VIN: [US_VEHICLE_IDENTIFICATION_NUMBER]" at bounding box center [291, 296] width 466 height 73
click at [671, 396] on div "Comments x Add Comment Booking date was confirmed by customer for 18-[DATE][DAT…" at bounding box center [1034, 458] width 937 height 384
drag, startPoint x: 757, startPoint y: 596, endPoint x: 639, endPoint y: 599, distance: 118.0
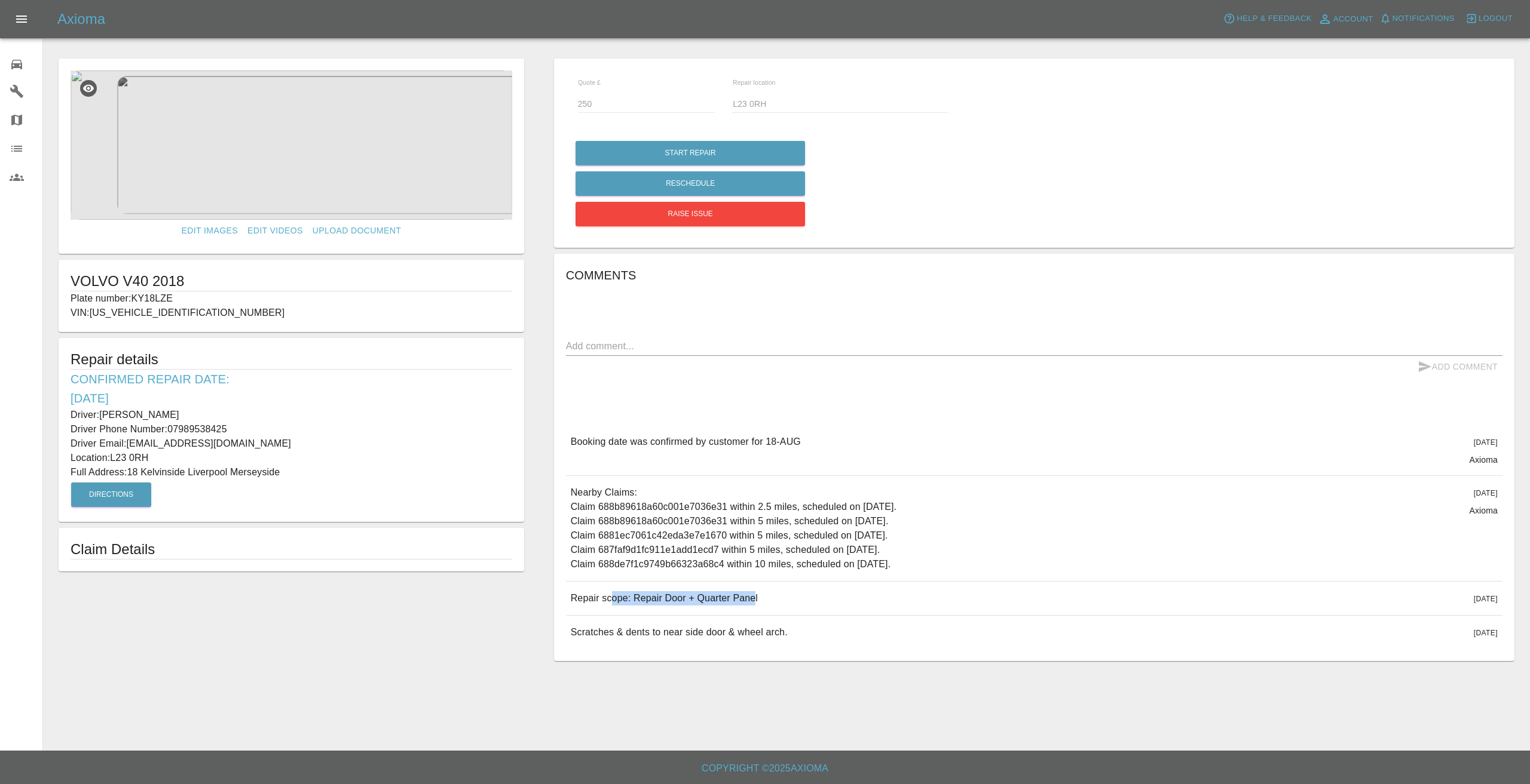
click at [624, 596] on p "Repair scope: Repair Door + Quarter Panel" at bounding box center [664, 599] width 187 height 14
drag, startPoint x: 761, startPoint y: 596, endPoint x: 566, endPoint y: 593, distance: 195.0
click at [564, 593] on div "Comments x Add Comment Booking date was confirmed by customer for 18-[DATE][DAT…" at bounding box center [1034, 458] width 961 height 408
click at [833, 632] on div "Scratches & dents to near side door & wheel arch. [DATE]" at bounding box center [1034, 632] width 937 height 33
drag, startPoint x: 783, startPoint y: 632, endPoint x: 557, endPoint y: 655, distance: 227.2
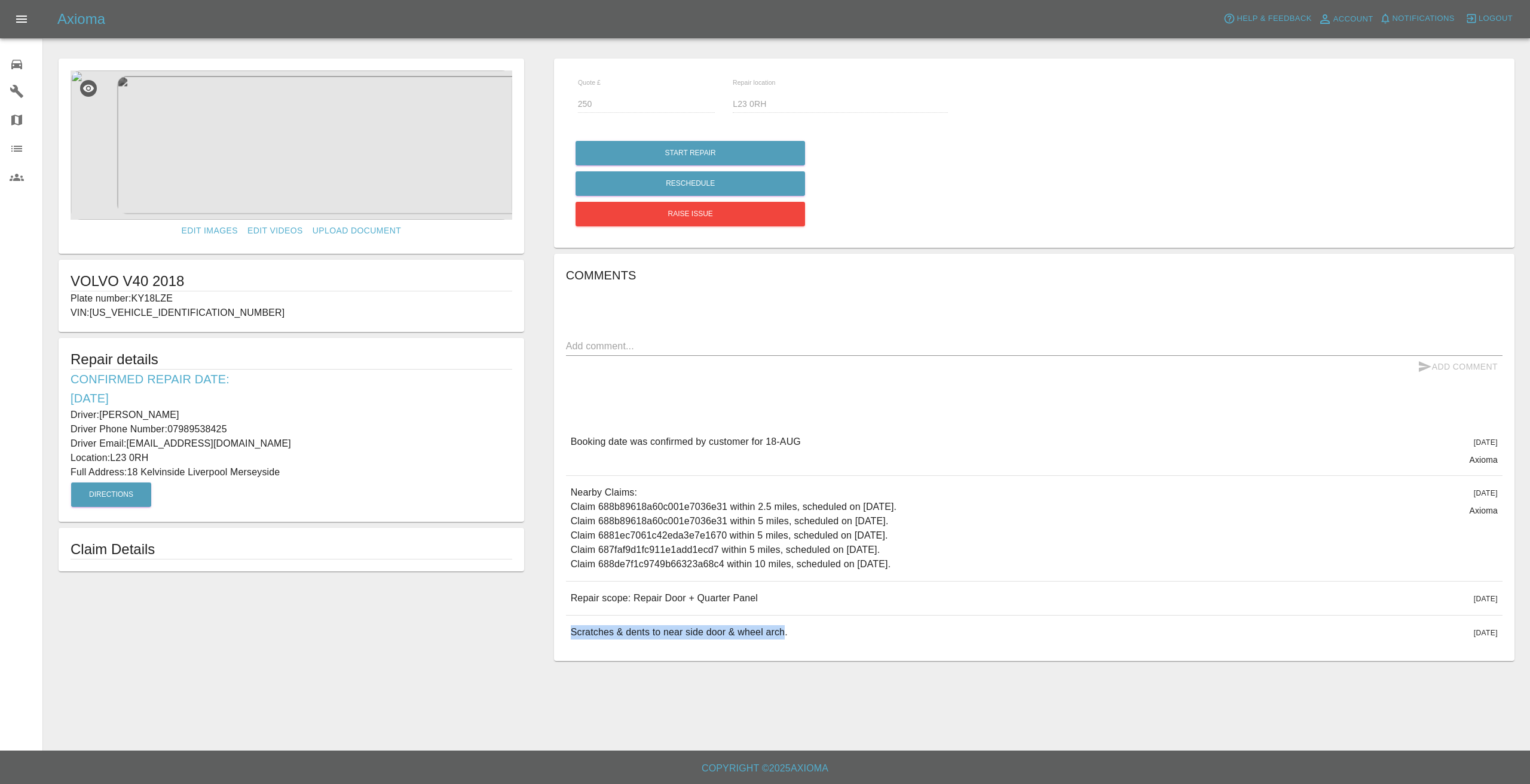
click at [557, 655] on div "Comments x Add Comment Booking date was confirmed by customer for 18-[DATE][DAT…" at bounding box center [1034, 458] width 961 height 408
